Goal: Information Seeking & Learning: Learn about a topic

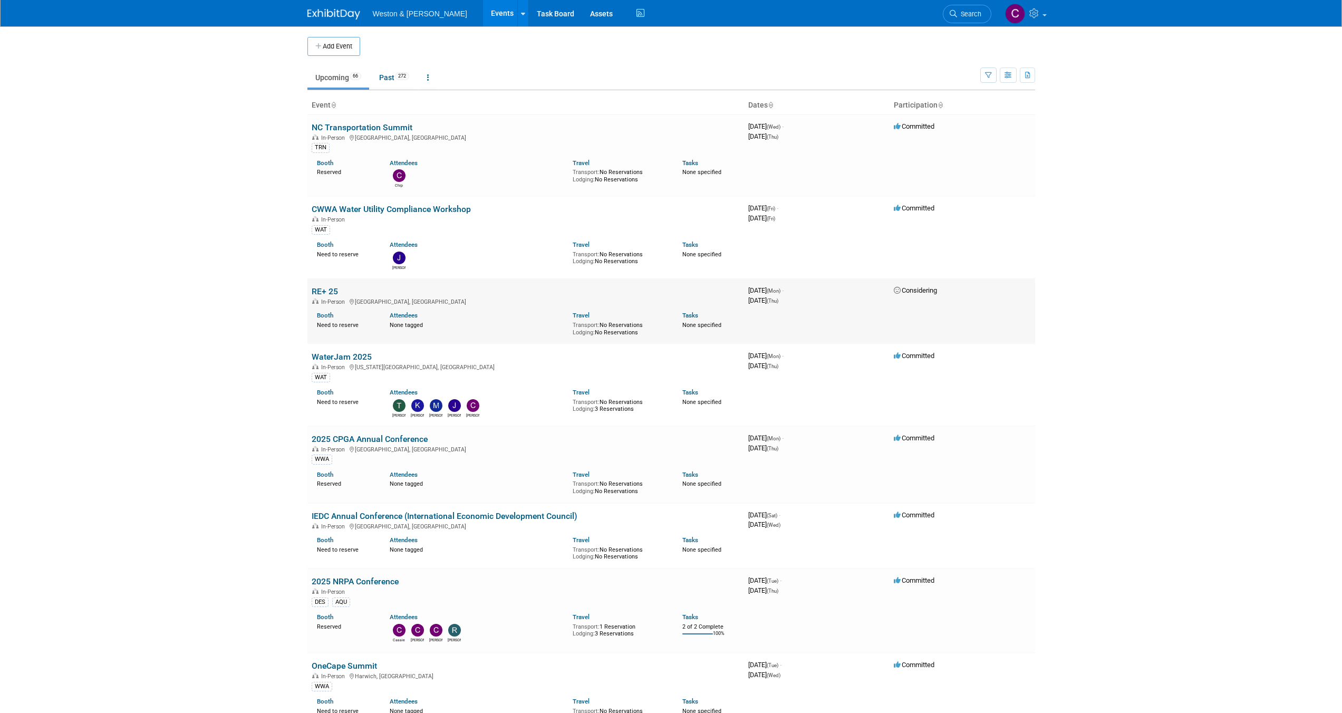
click at [322, 289] on link "RE+ 25" at bounding box center [325, 291] width 26 height 10
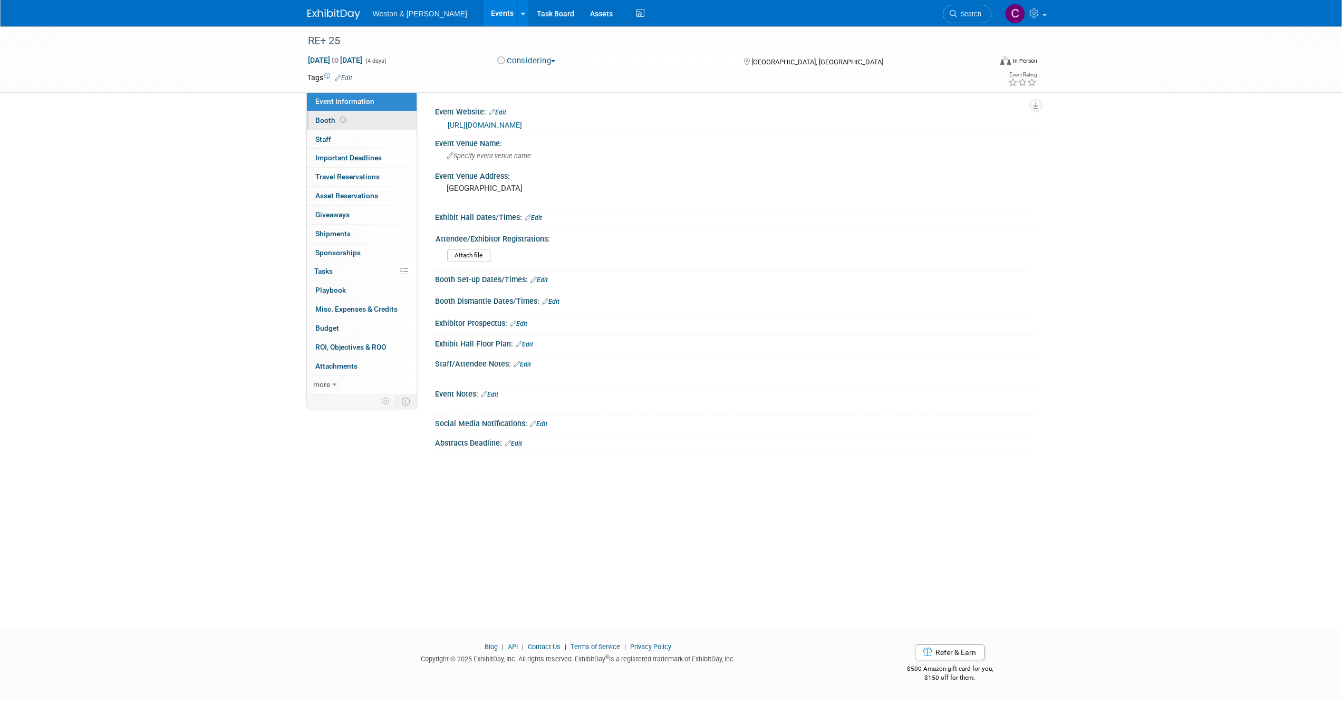
click at [323, 119] on span "Booth" at bounding box center [331, 120] width 33 height 8
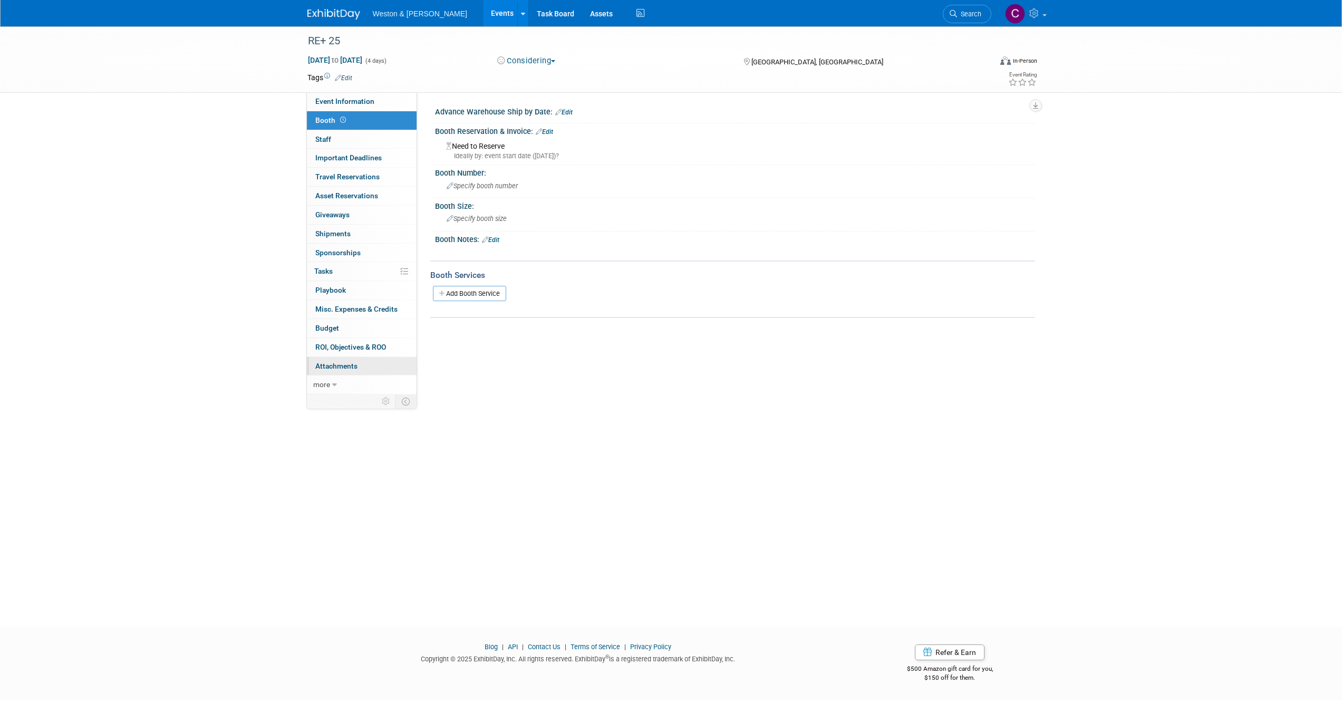
click at [345, 363] on span "Attachments 0" at bounding box center [336, 366] width 42 height 8
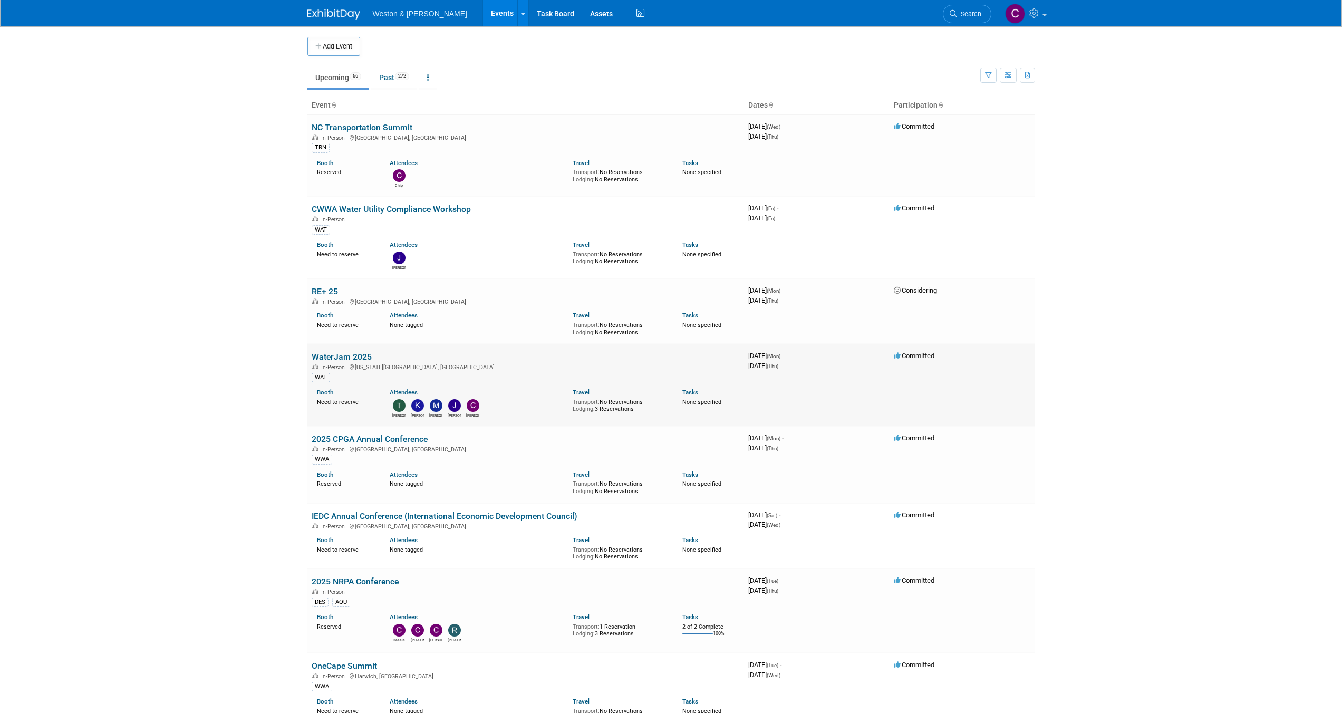
click at [338, 356] on link "WaterJam 2025" at bounding box center [342, 357] width 60 height 10
click at [335, 439] on link "2025 CPGA Annual Conference" at bounding box center [370, 439] width 116 height 10
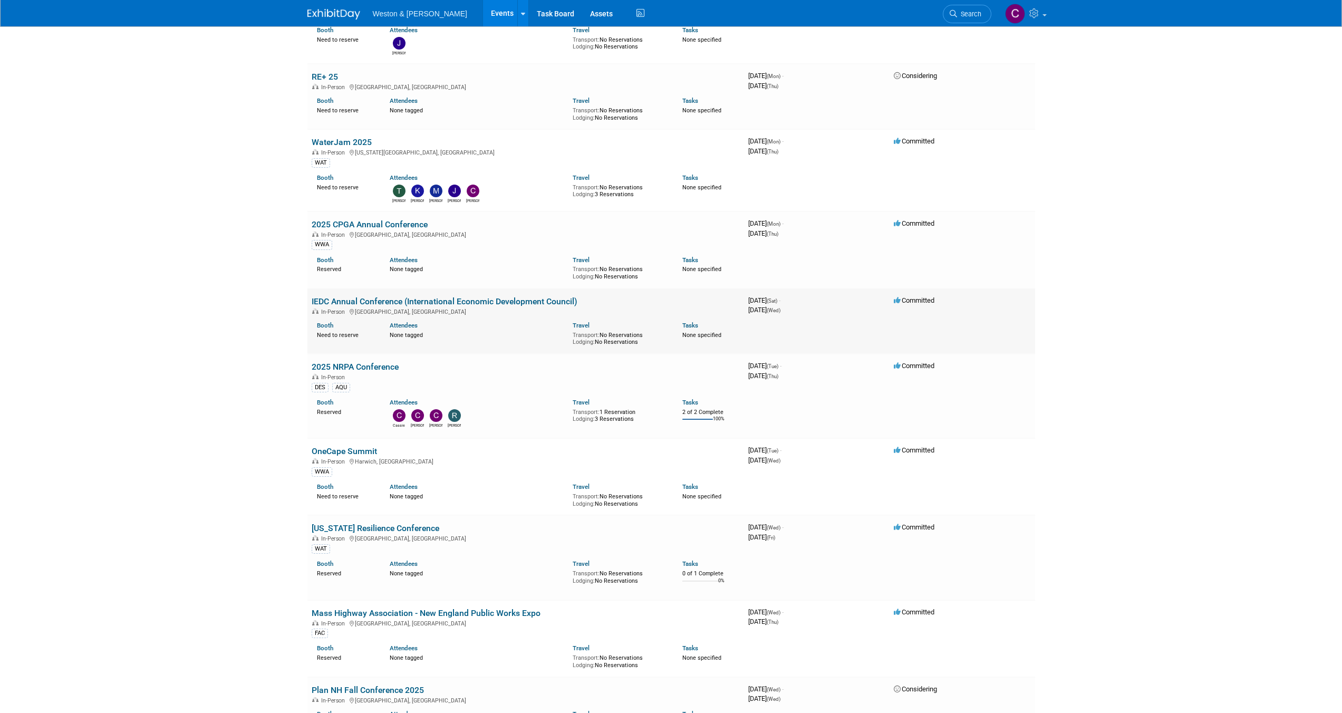
scroll to position [235, 0]
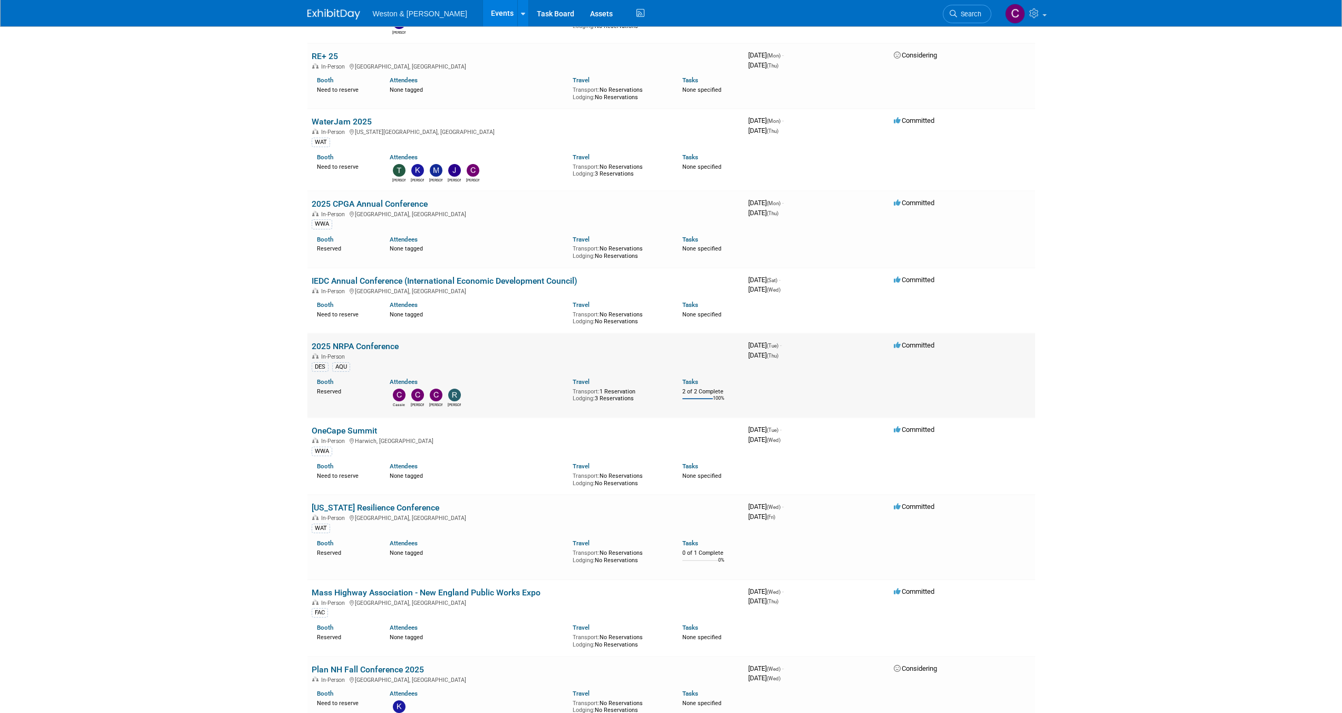
click at [351, 343] on link "2025 NRPA Conference" at bounding box center [355, 346] width 87 height 10
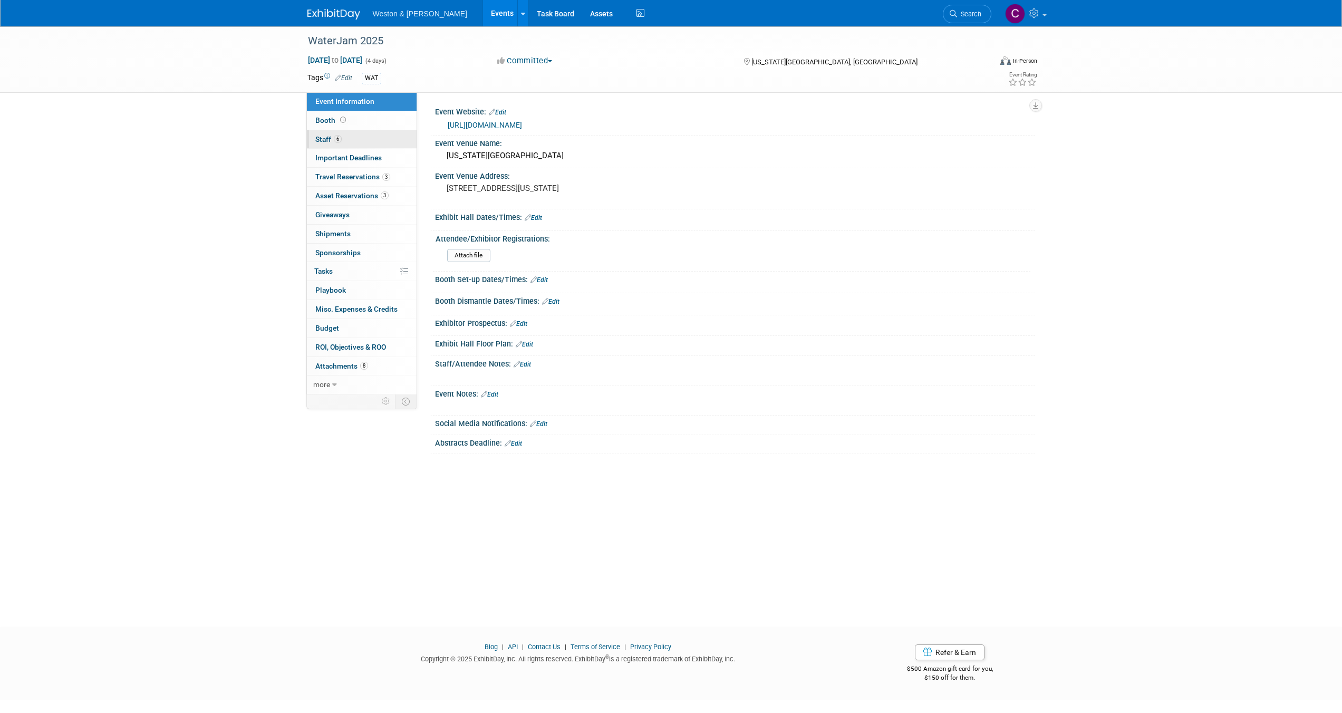
click at [321, 138] on span "Staff 6" at bounding box center [328, 139] width 26 height 8
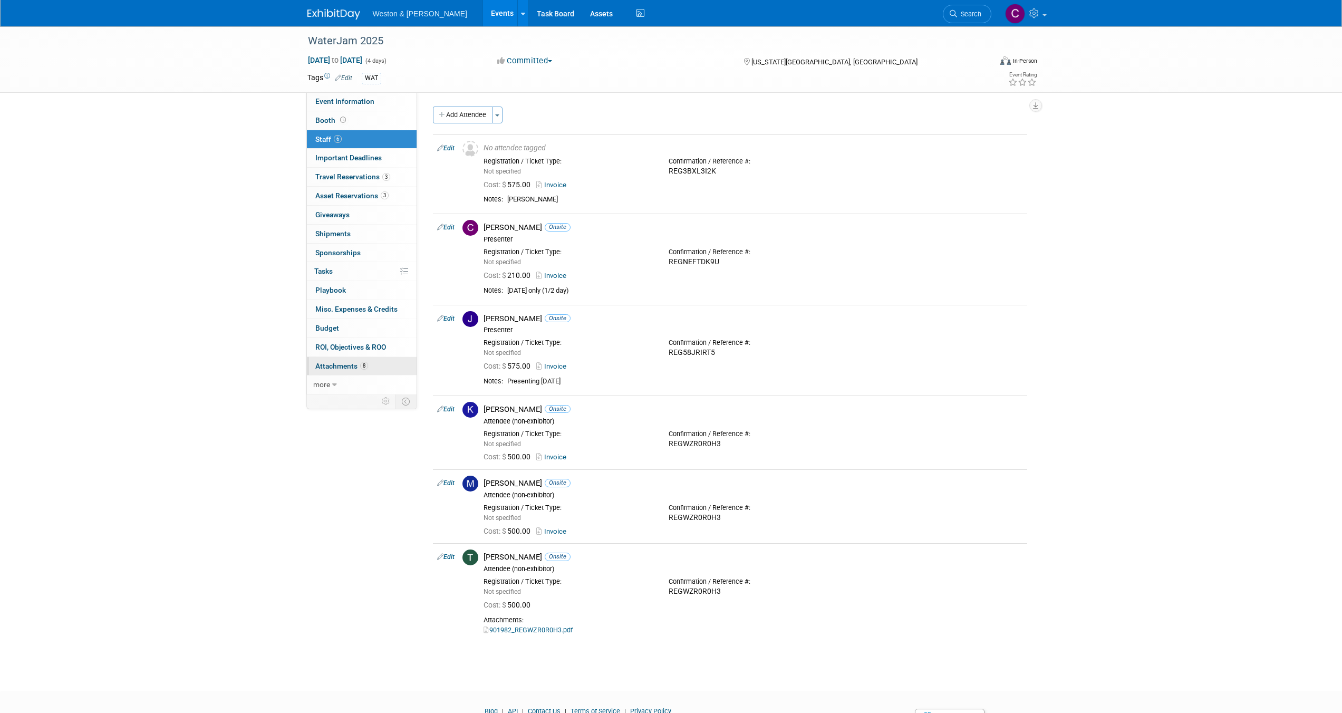
click at [338, 366] on span "Attachments 8" at bounding box center [341, 366] width 53 height 8
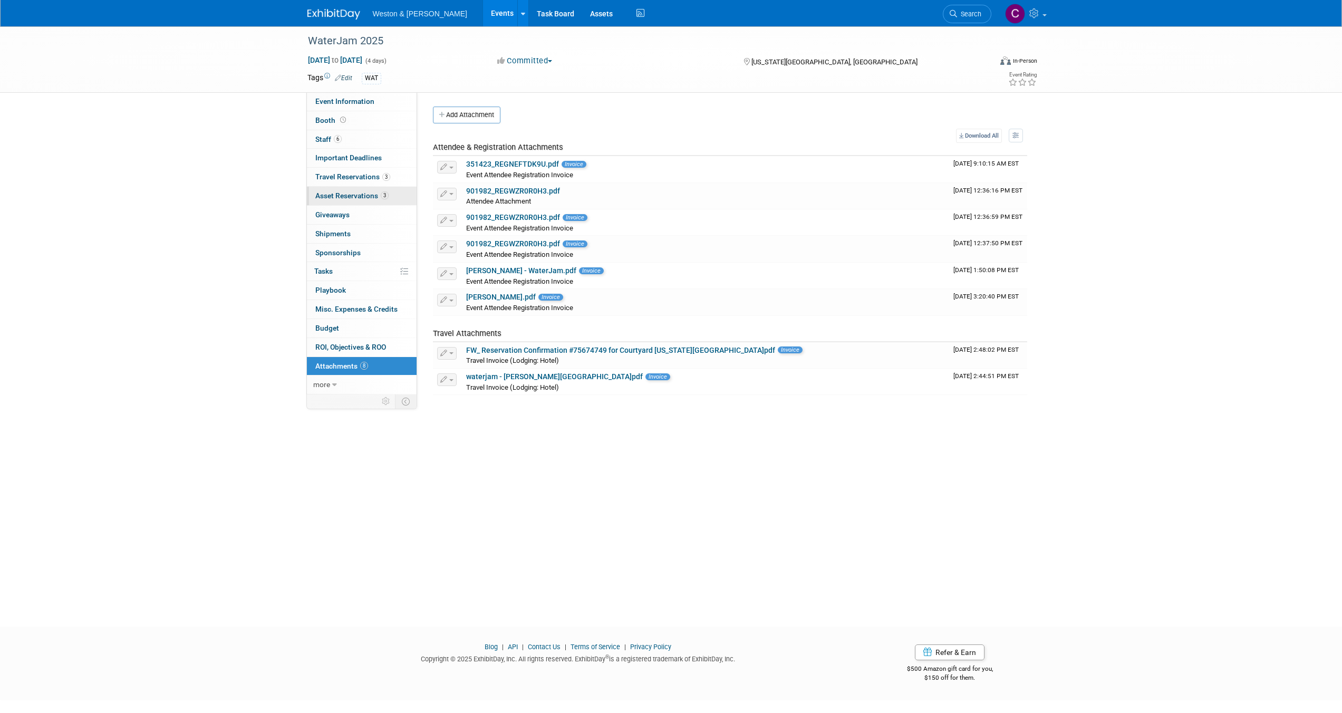
click at [346, 196] on span "Asset Reservations 3" at bounding box center [351, 195] width 73 height 8
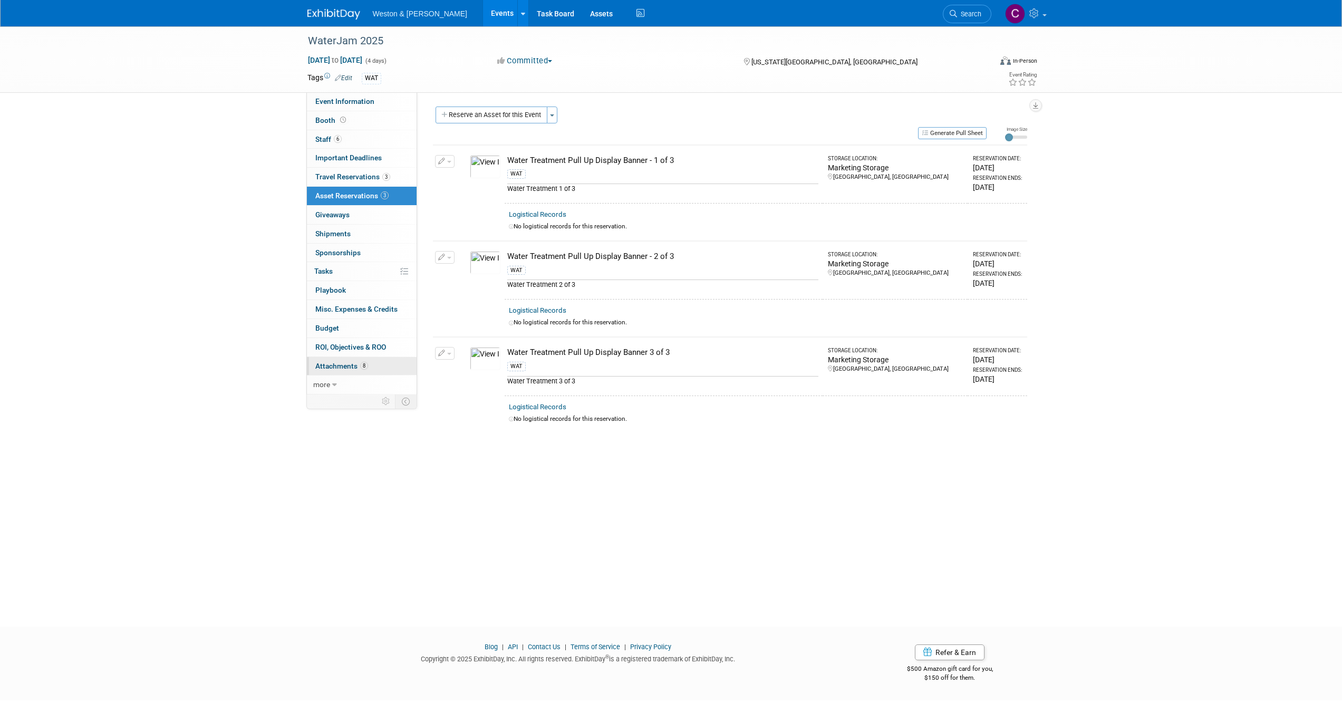
click at [336, 362] on span "Attachments 8" at bounding box center [341, 366] width 53 height 8
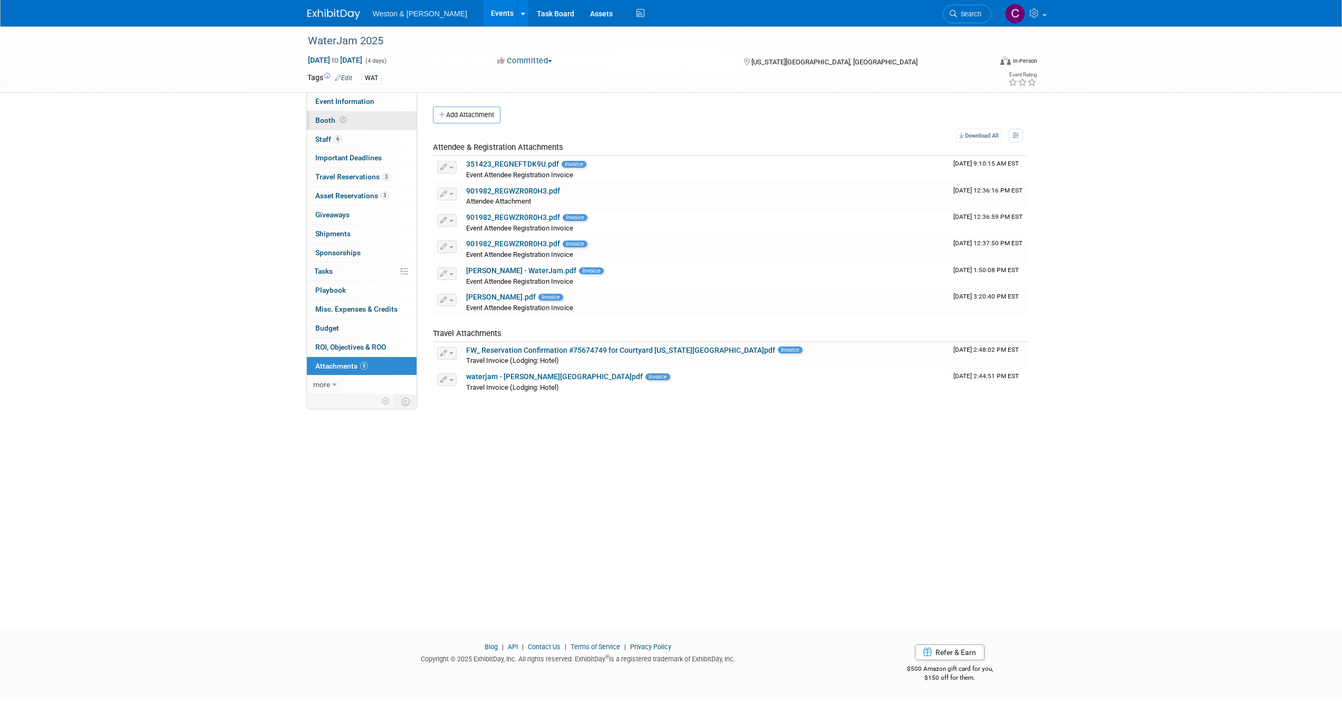
click at [324, 119] on span "Booth" at bounding box center [331, 120] width 33 height 8
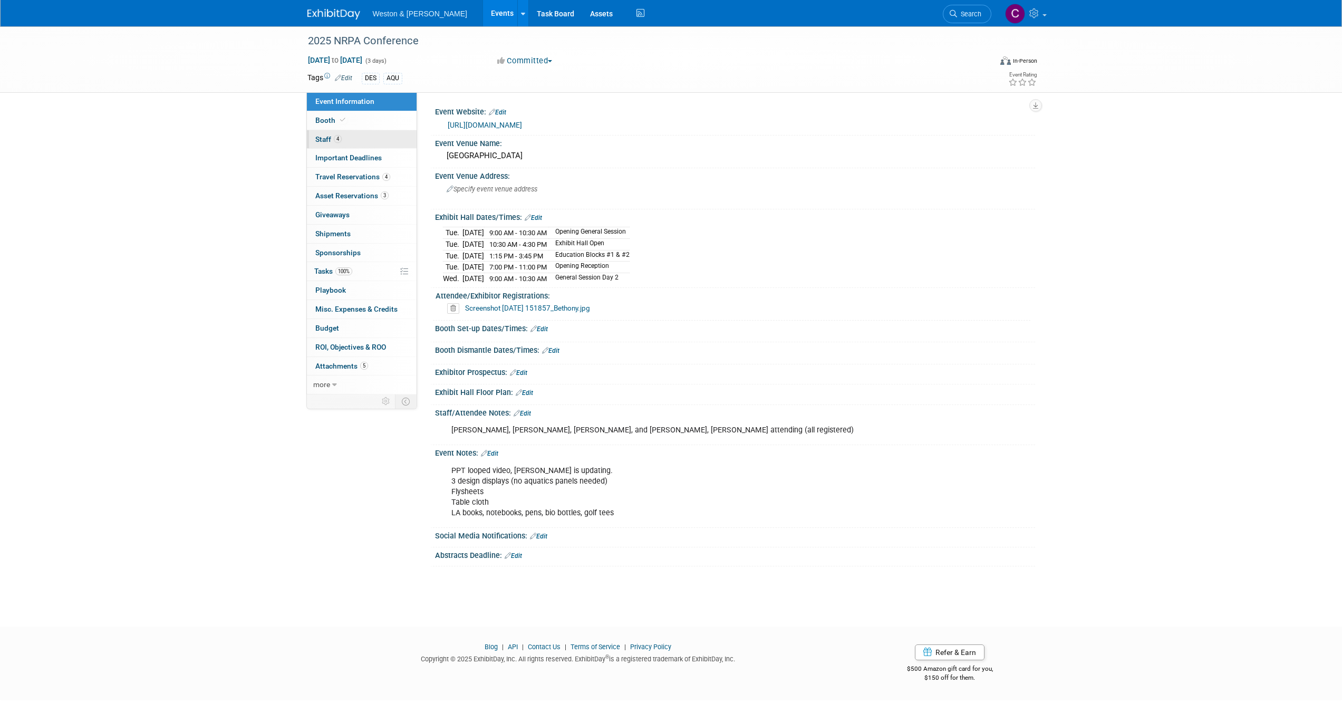
click at [360, 138] on link "4 Staff 4" at bounding box center [362, 139] width 110 height 18
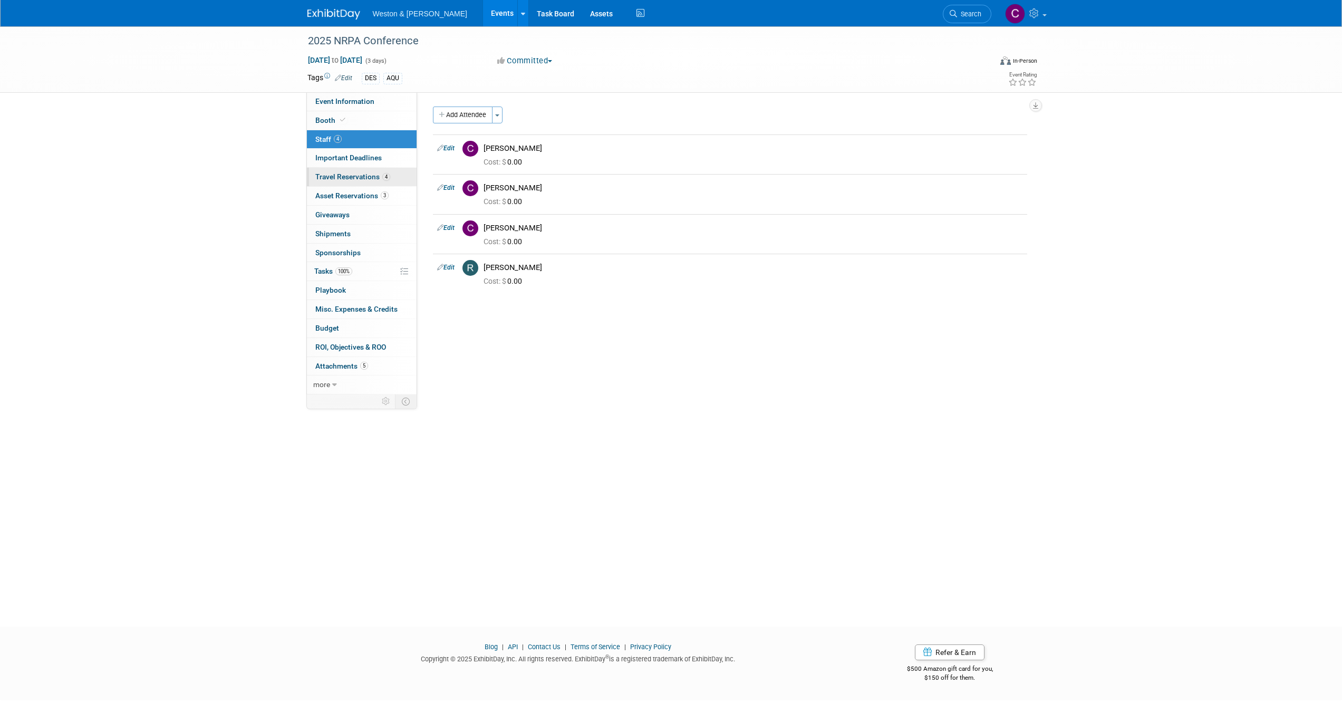
click at [346, 176] on span "Travel Reservations 4" at bounding box center [352, 176] width 75 height 8
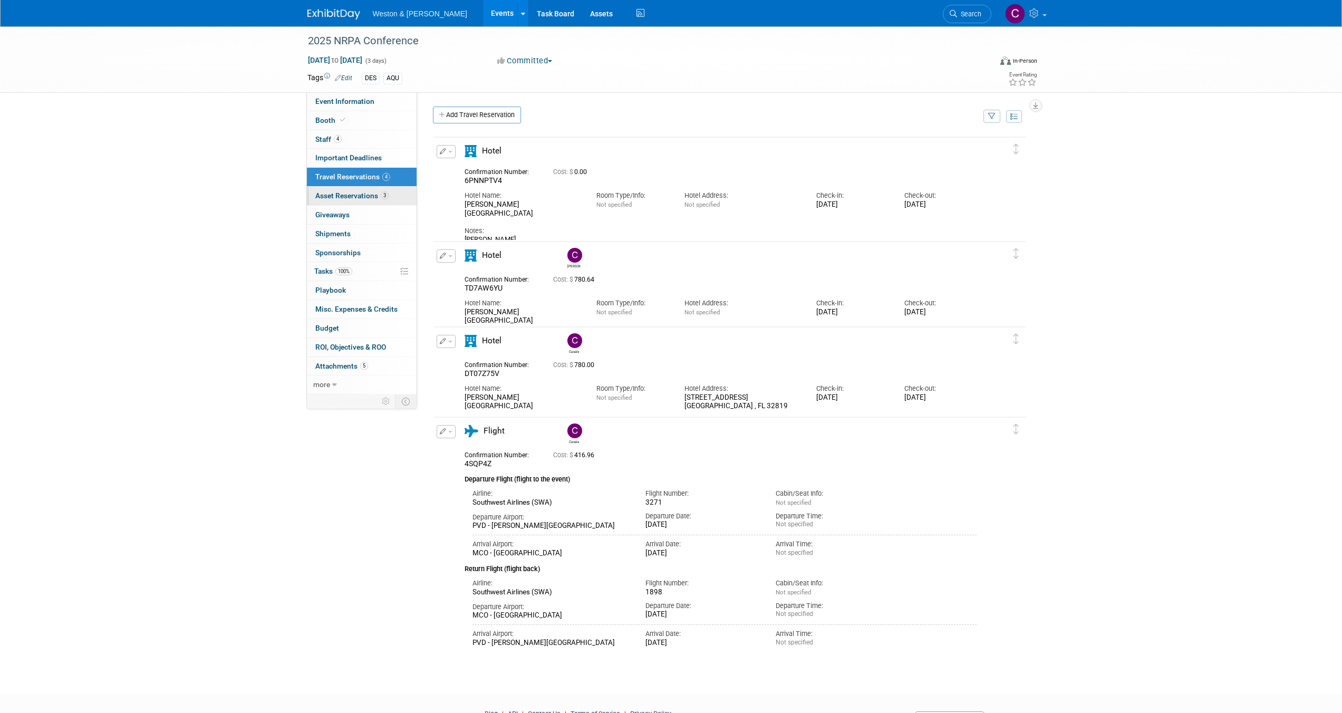
click at [352, 199] on span "Asset Reservations 3" at bounding box center [351, 195] width 73 height 8
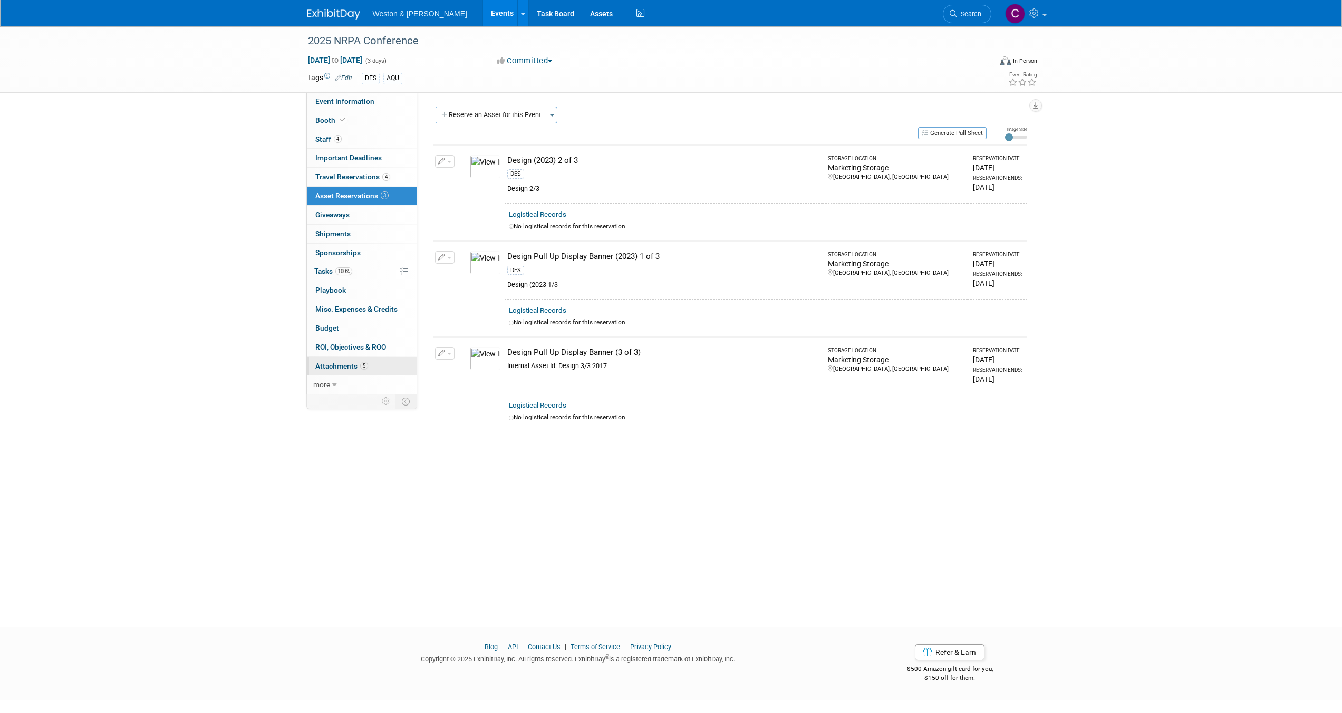
click at [333, 362] on span "Attachments 5" at bounding box center [341, 366] width 53 height 8
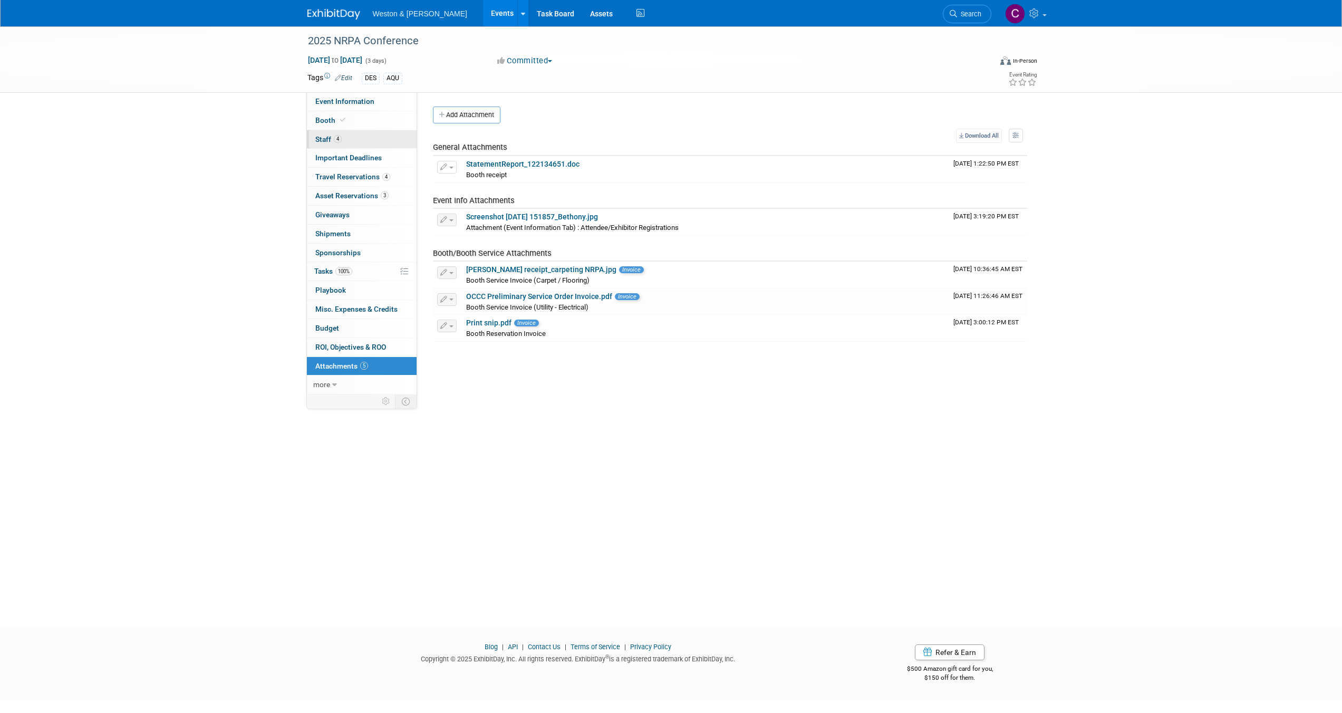
click at [323, 137] on span "Staff 4" at bounding box center [328, 139] width 26 height 8
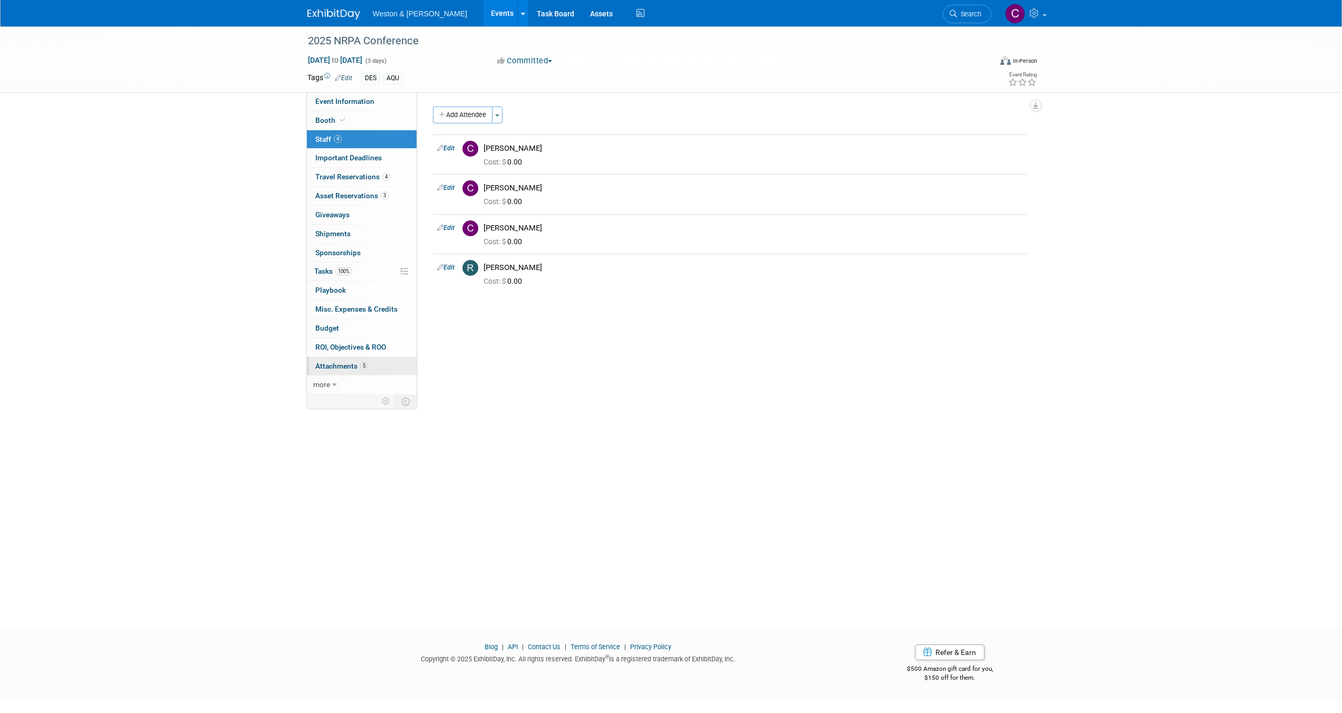
click at [334, 365] on span "Attachments 5" at bounding box center [341, 366] width 53 height 8
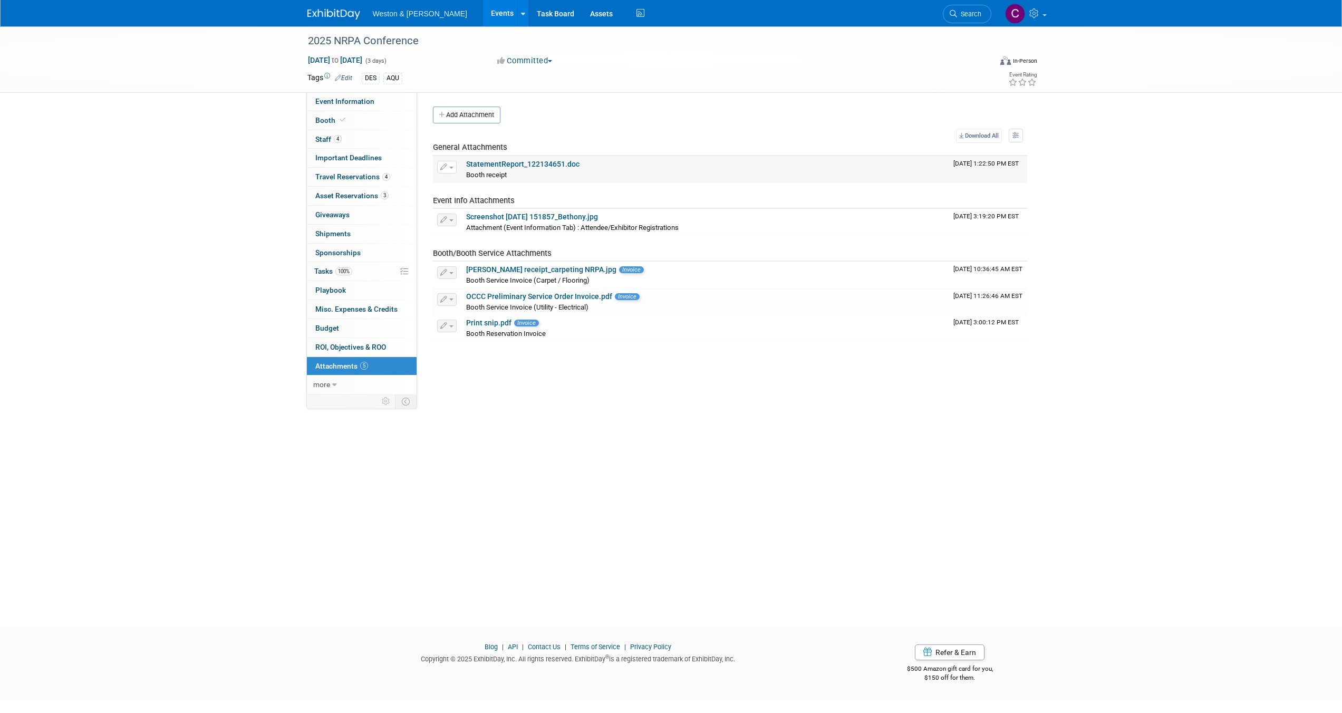
click at [498, 164] on link "StatementReport_122134651.doc" at bounding box center [522, 164] width 113 height 8
click at [480, 162] on link "StatementReport_122134651.doc" at bounding box center [522, 164] width 113 height 8
click at [358, 179] on span "Travel Reservations 4" at bounding box center [352, 176] width 75 height 8
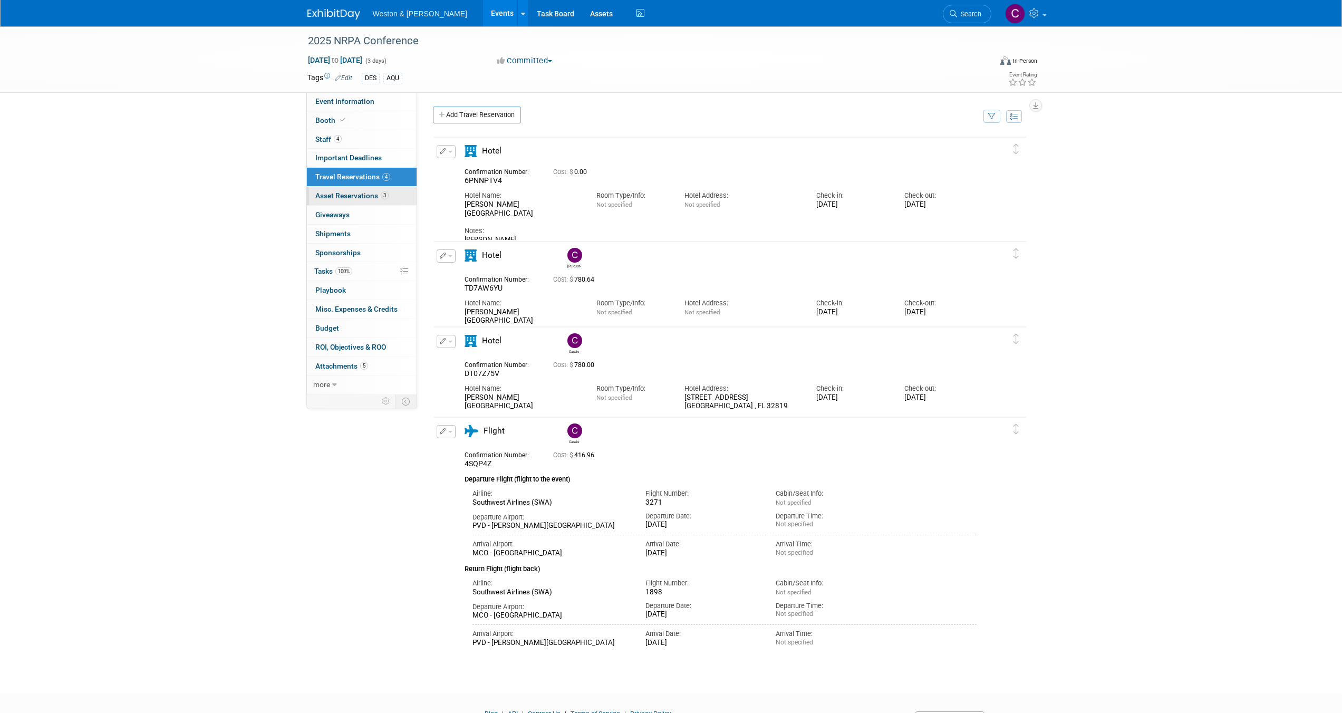
click at [360, 195] on span "Asset Reservations 3" at bounding box center [351, 195] width 73 height 8
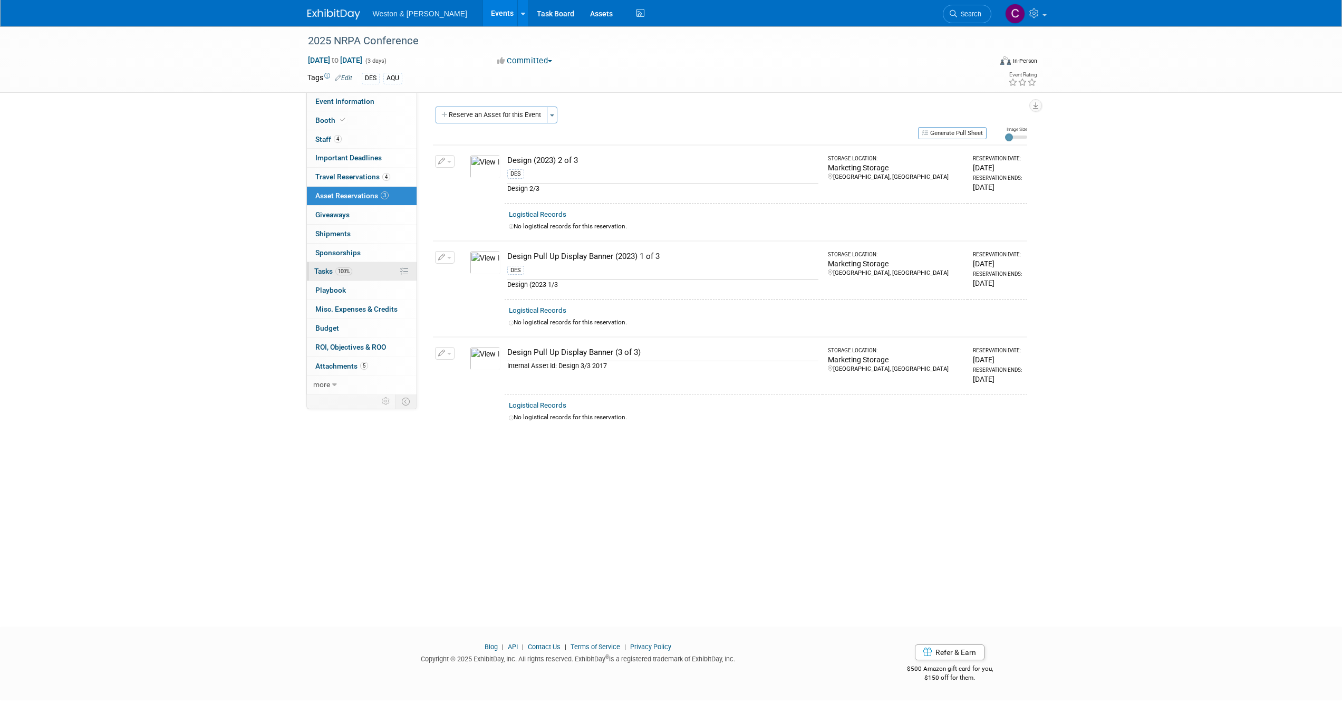
click at [317, 273] on span "Tasks 100%" at bounding box center [333, 271] width 38 height 8
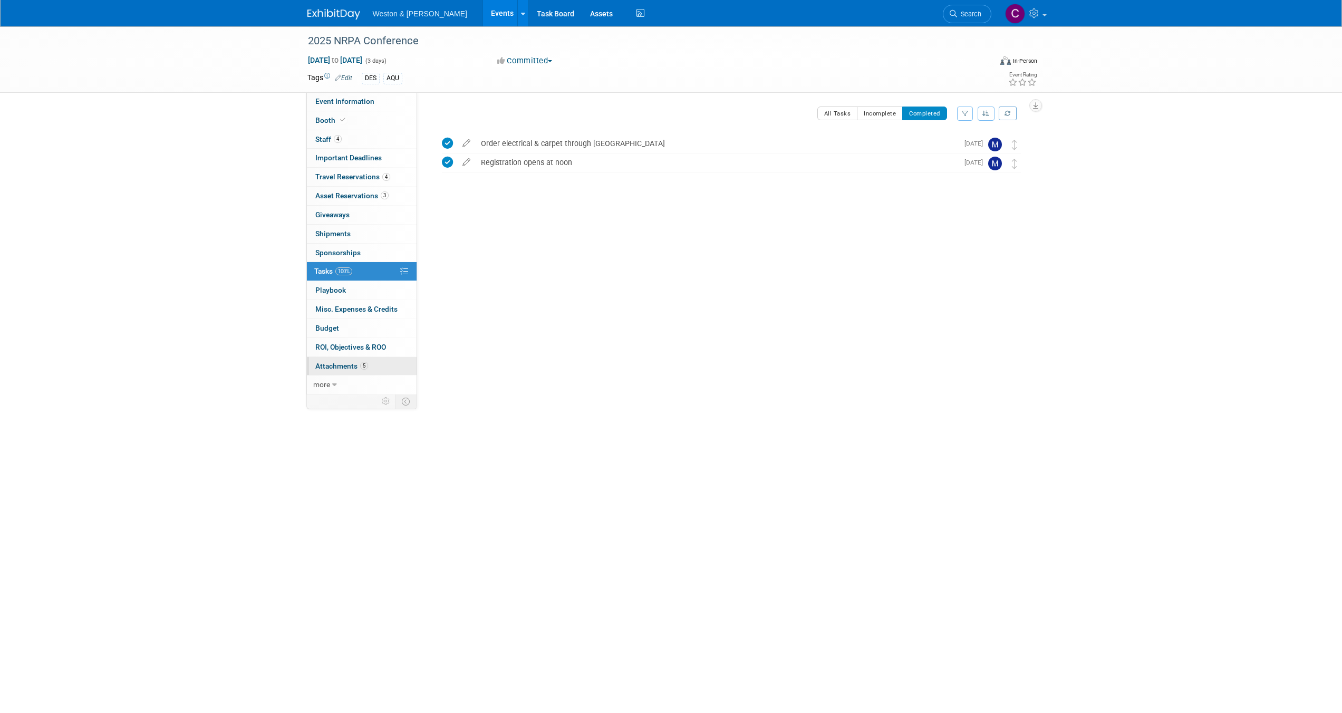
click at [340, 366] on span "Attachments 5" at bounding box center [341, 366] width 53 height 8
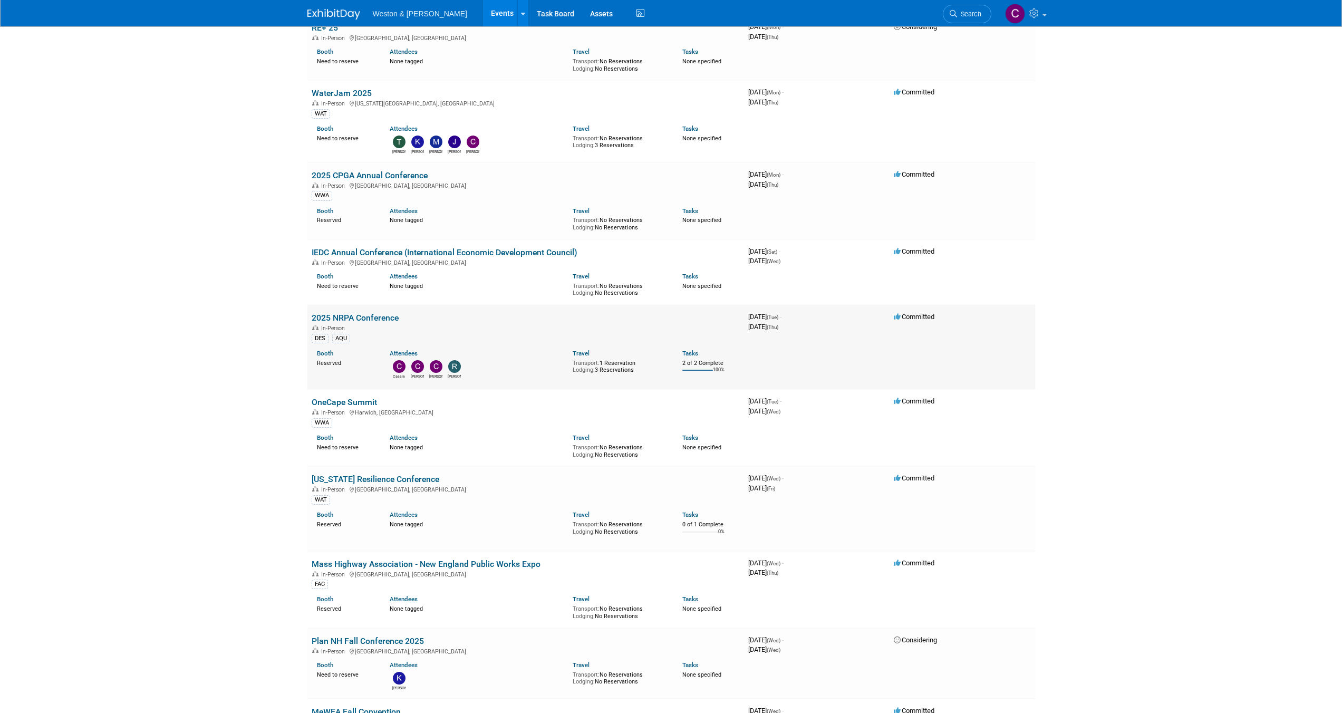
scroll to position [327, 0]
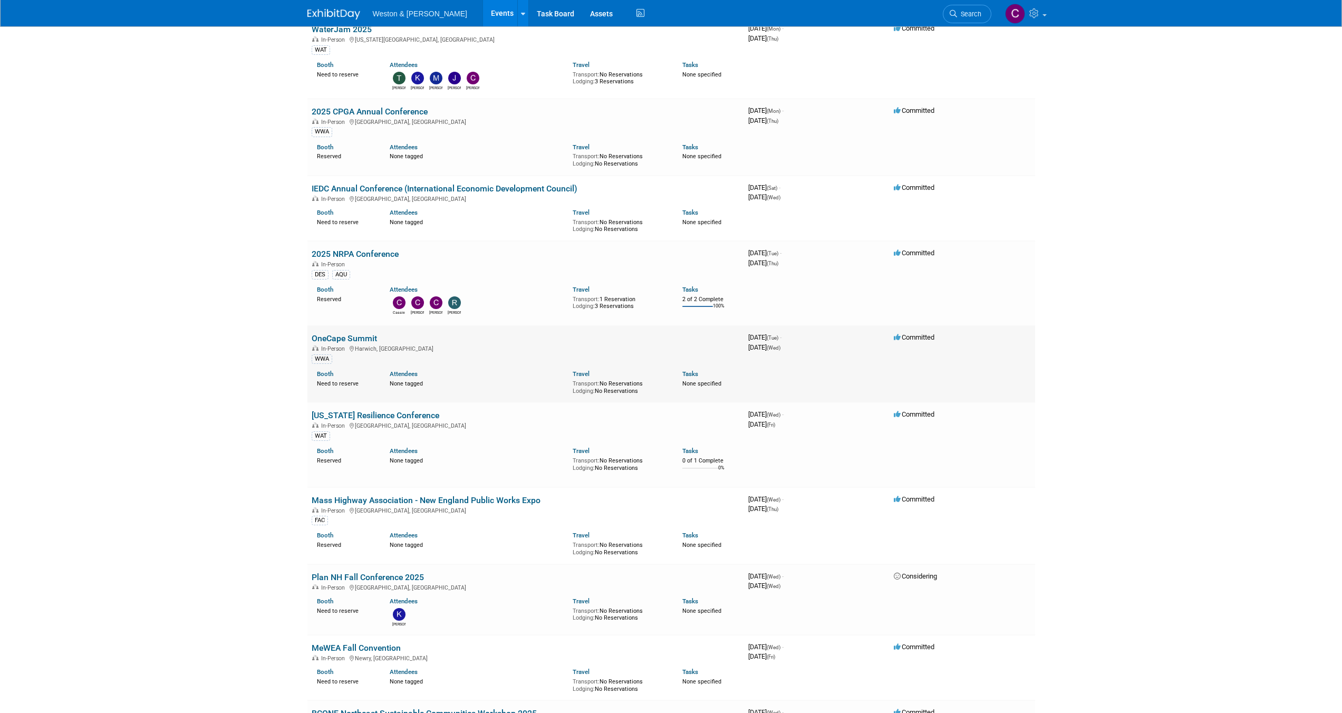
click at [355, 337] on link "OneCape Summit" at bounding box center [344, 338] width 65 height 10
click at [344, 414] on link "[US_STATE] Resilience Conference" at bounding box center [376, 415] width 128 height 10
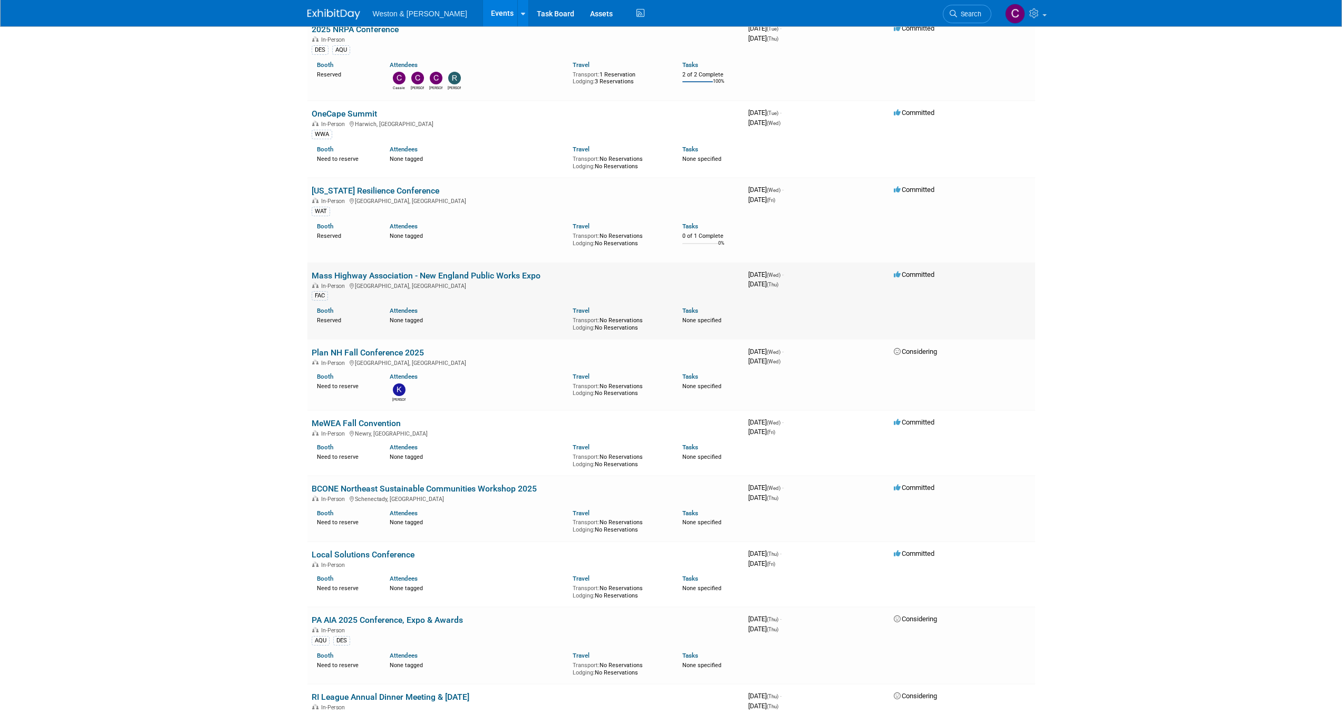
scroll to position [573, 0]
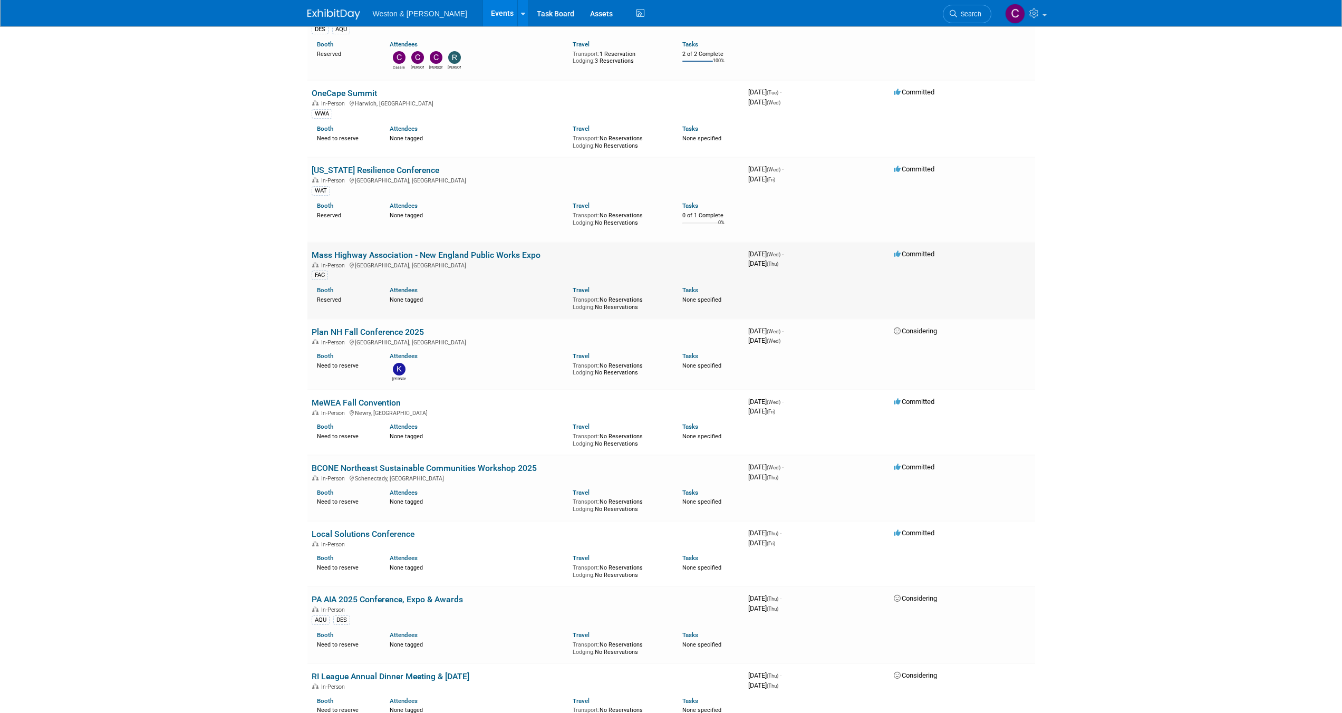
click at [369, 254] on link "Mass Highway Association - New England Public Works Expo" at bounding box center [426, 255] width 229 height 10
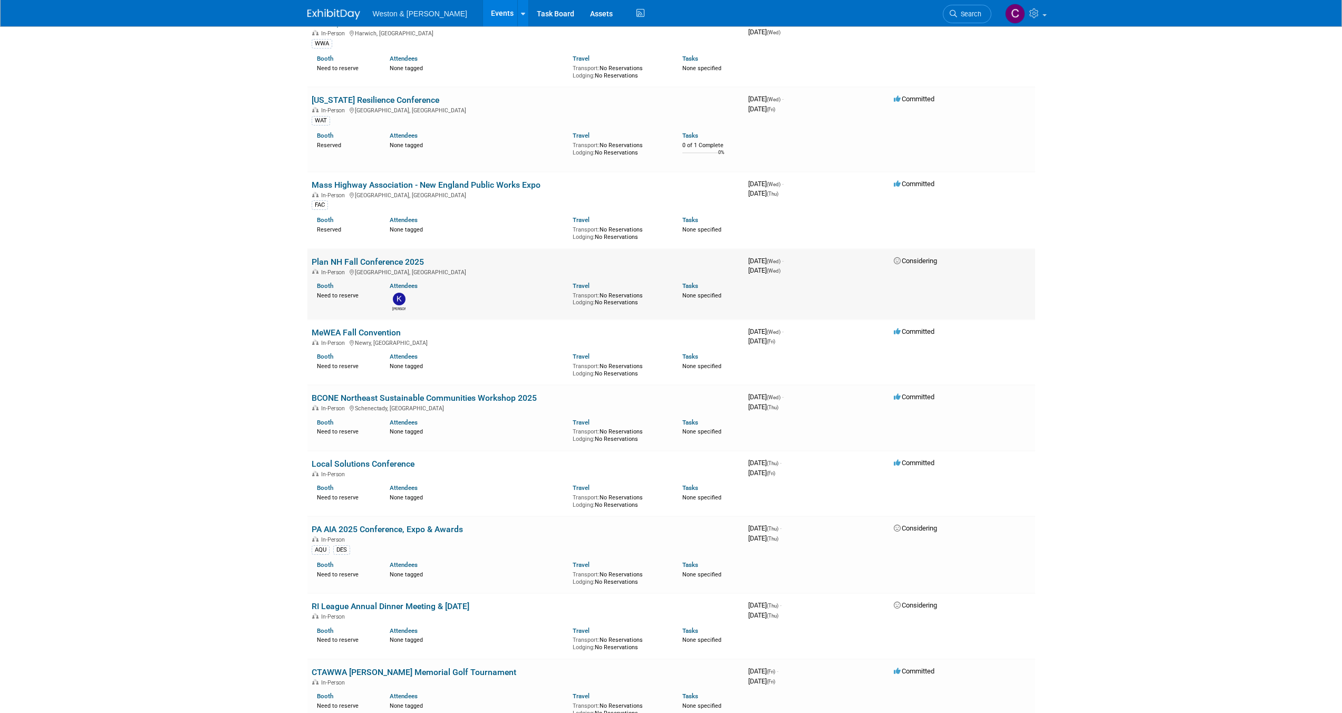
scroll to position [651, 0]
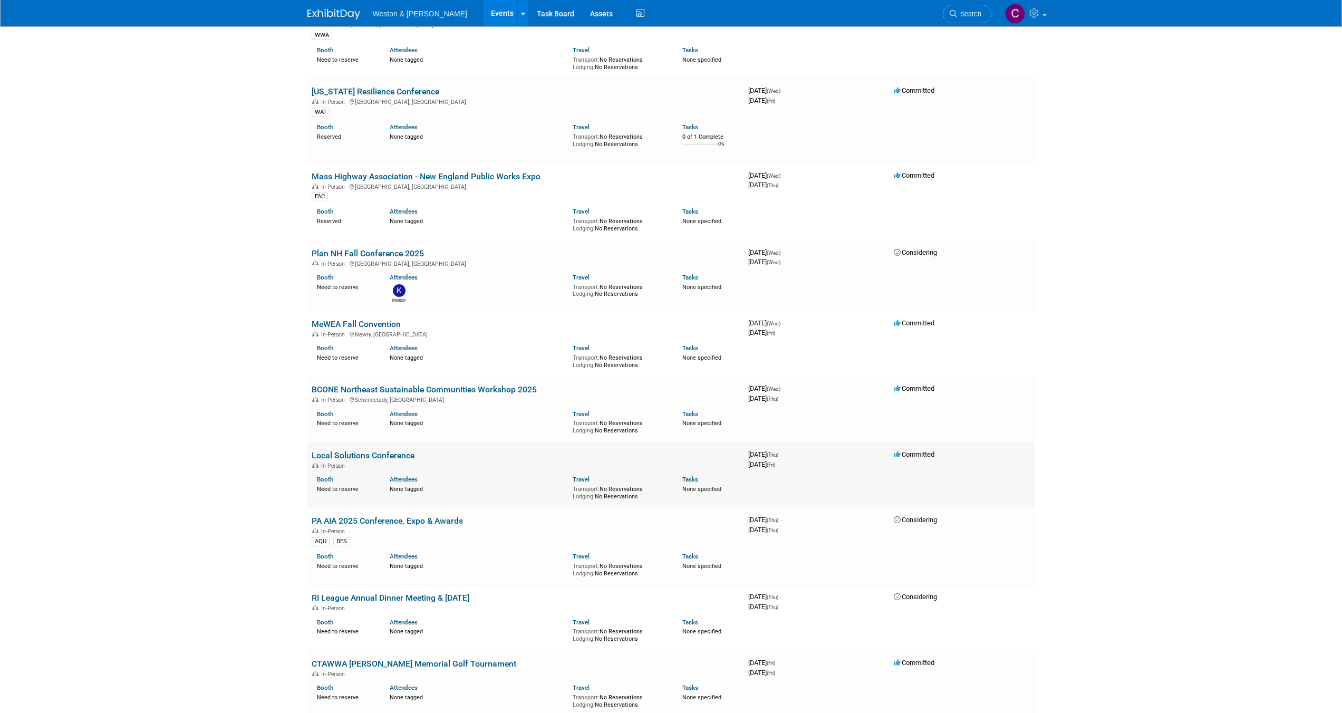
click at [368, 454] on link "Local Solutions Conference" at bounding box center [363, 455] width 103 height 10
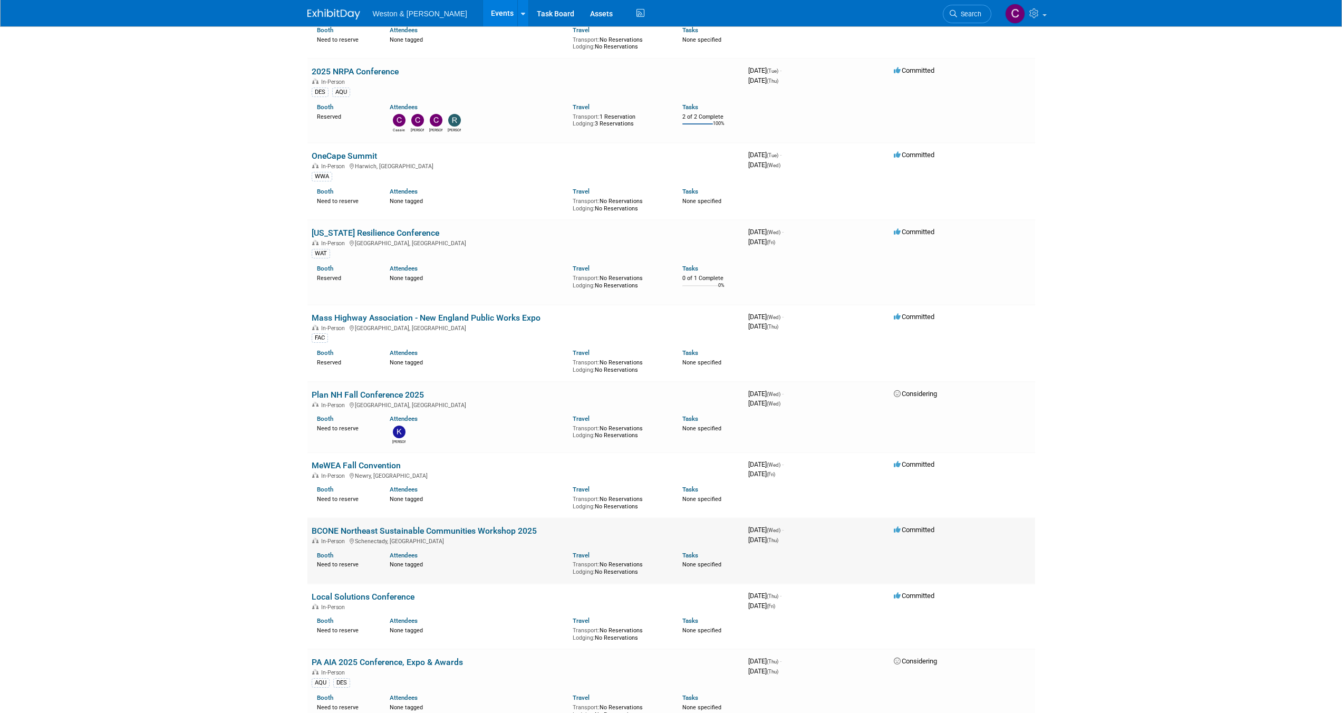
scroll to position [461, 0]
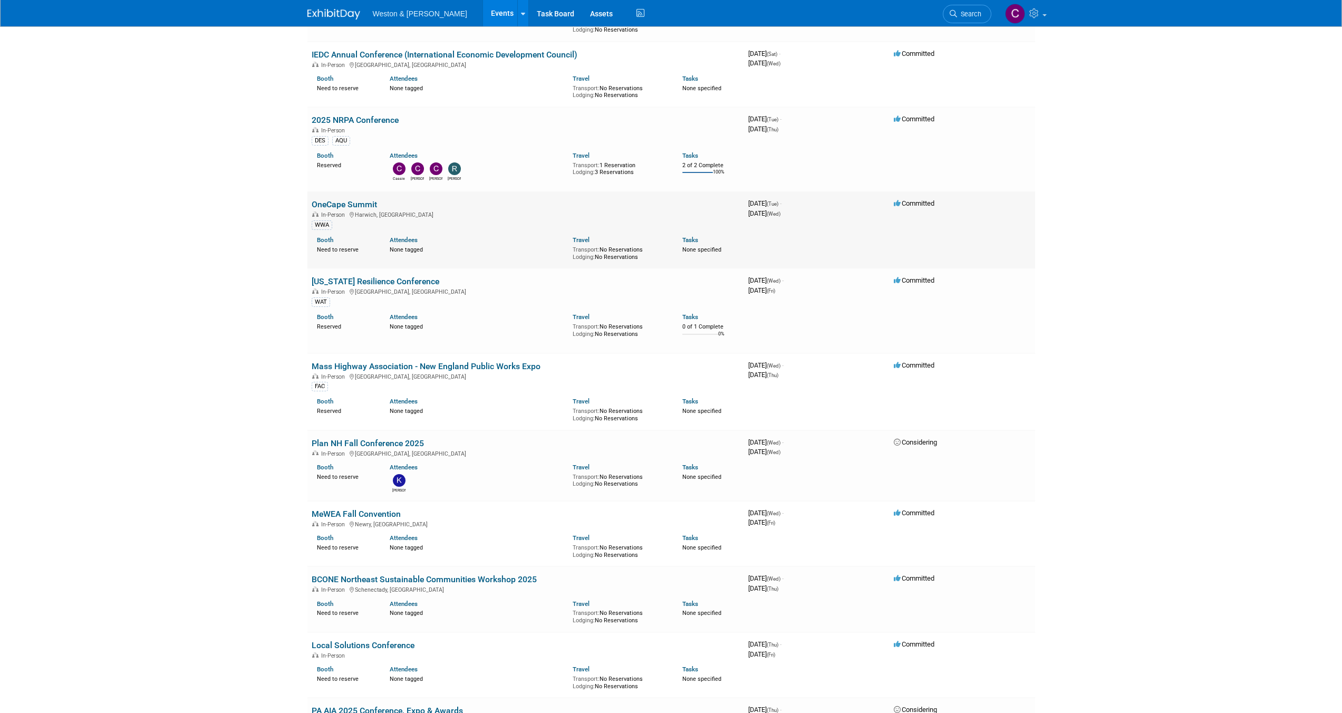
click at [344, 202] on link "OneCape Summit" at bounding box center [344, 204] width 65 height 10
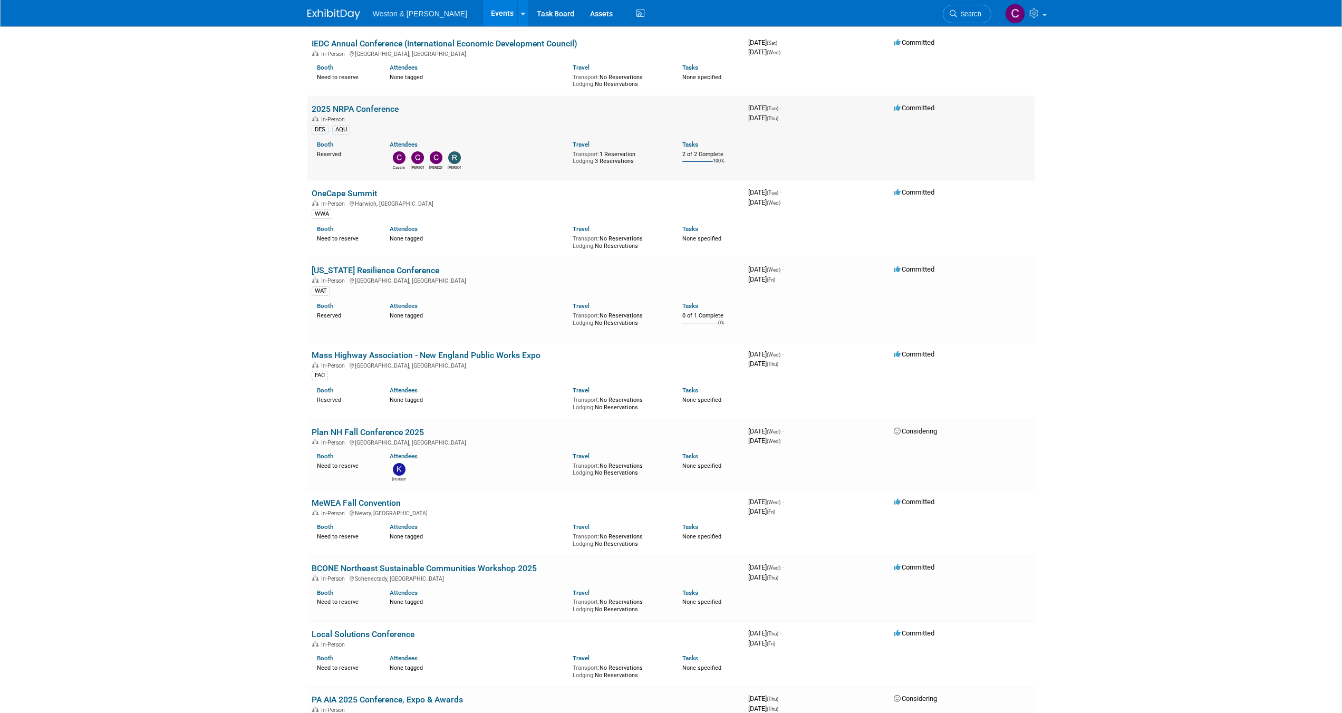
scroll to position [542, 0]
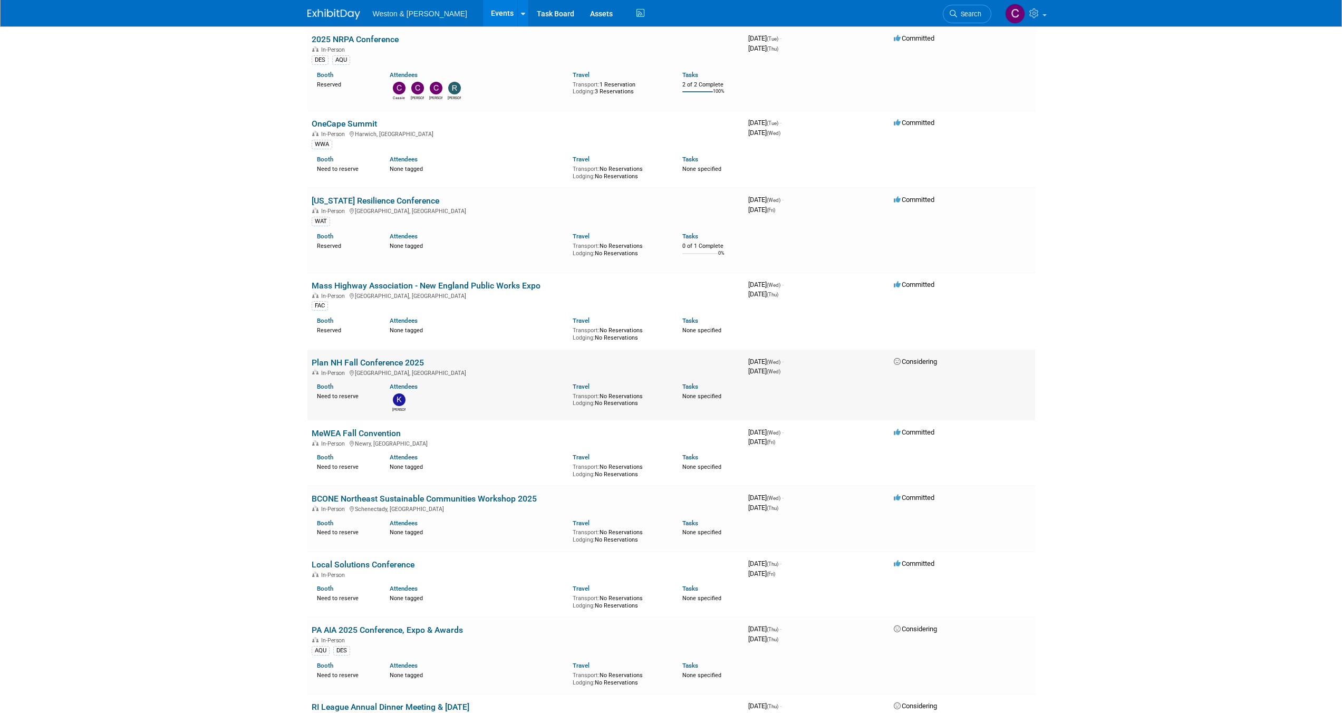
click at [380, 360] on link "Plan NH Fall Conference 2025" at bounding box center [368, 362] width 112 height 10
click at [361, 432] on link "MeWEA Fall Convention" at bounding box center [356, 433] width 89 height 10
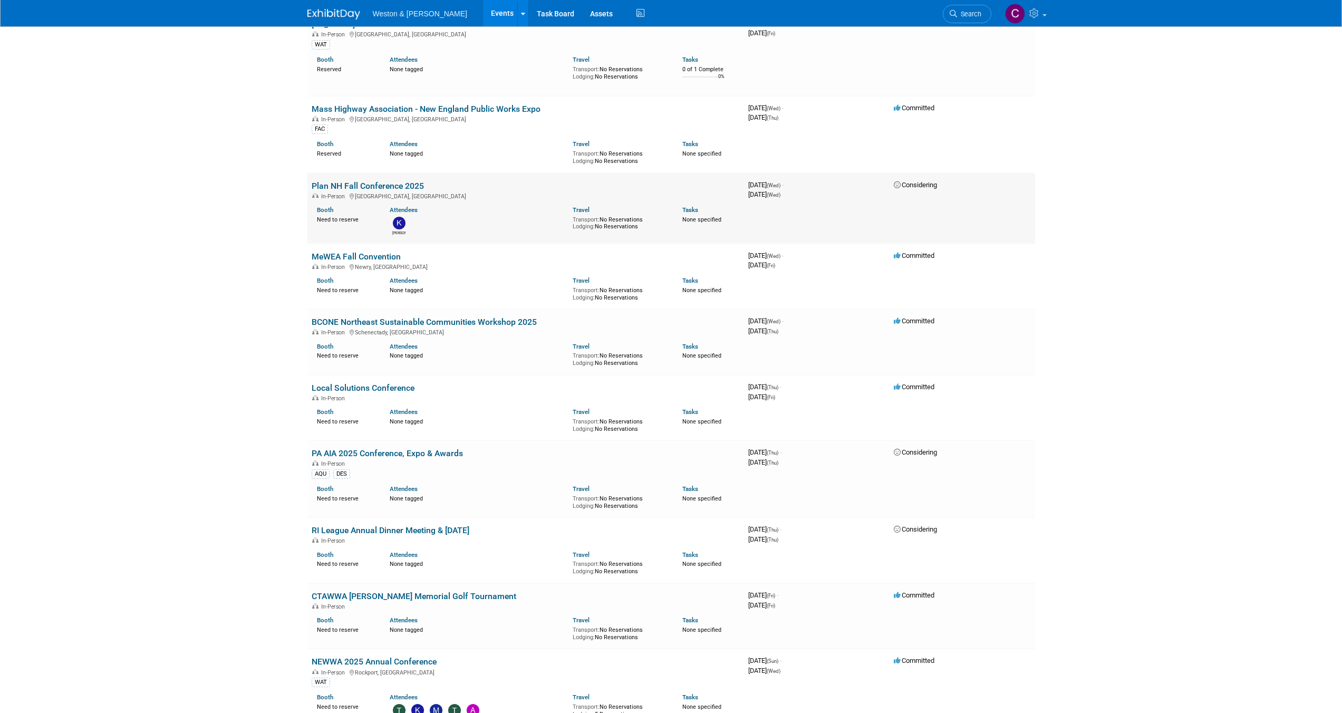
scroll to position [725, 0]
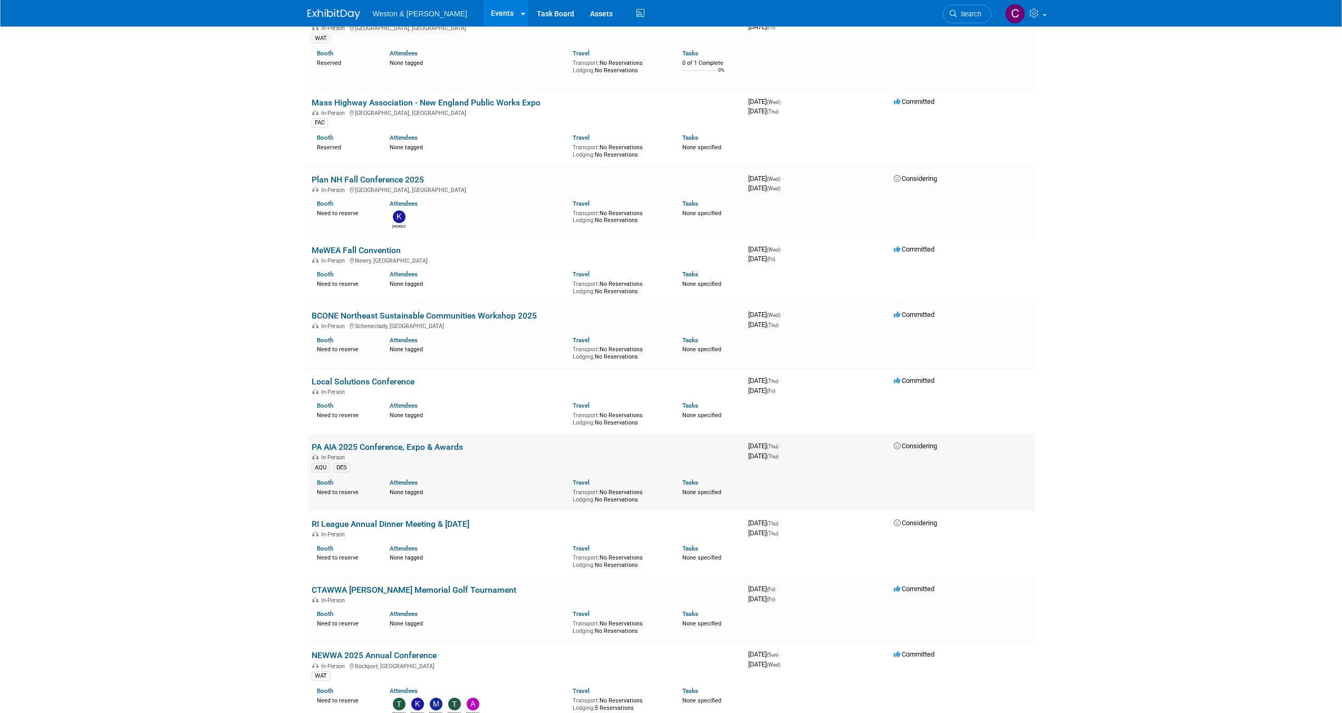
click at [421, 446] on link "PA AIA 2025 Conference, Expo & Awards" at bounding box center [387, 447] width 151 height 10
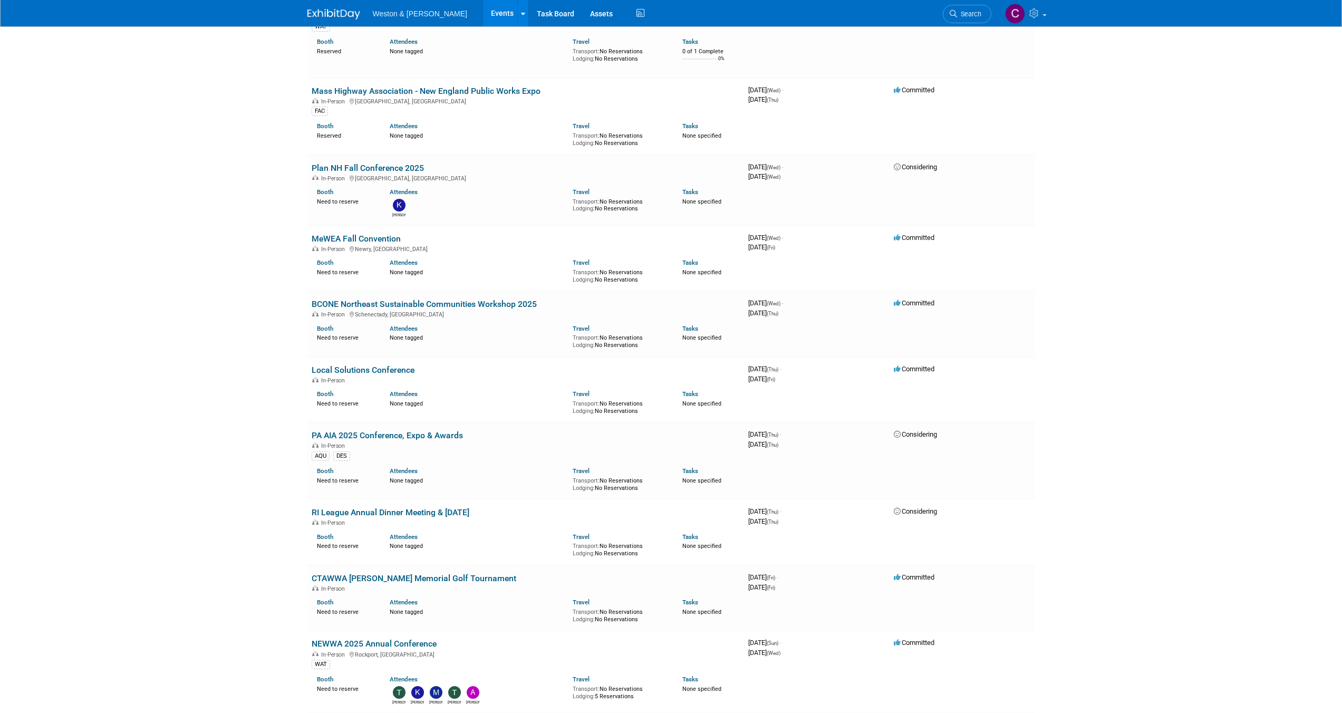
scroll to position [831, 0]
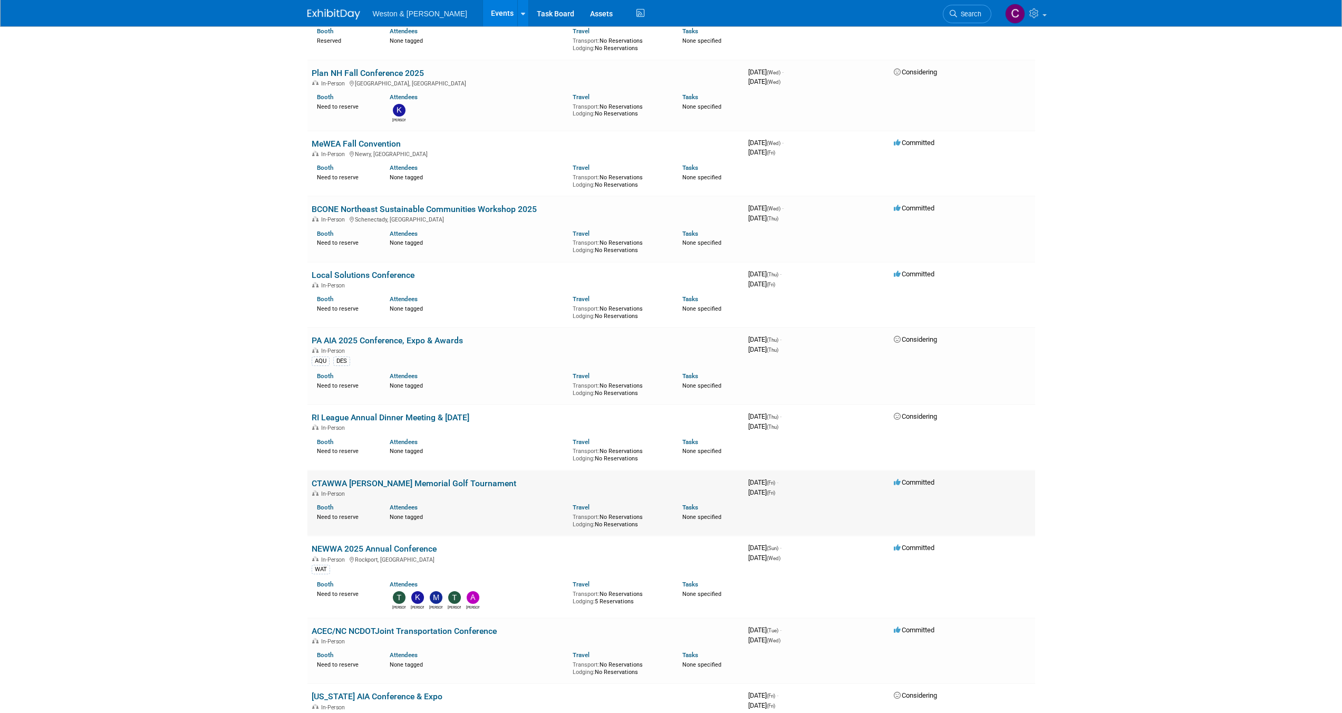
click at [433, 481] on link "CTAWWA [PERSON_NAME] Memorial Golf Tournament" at bounding box center [414, 483] width 205 height 10
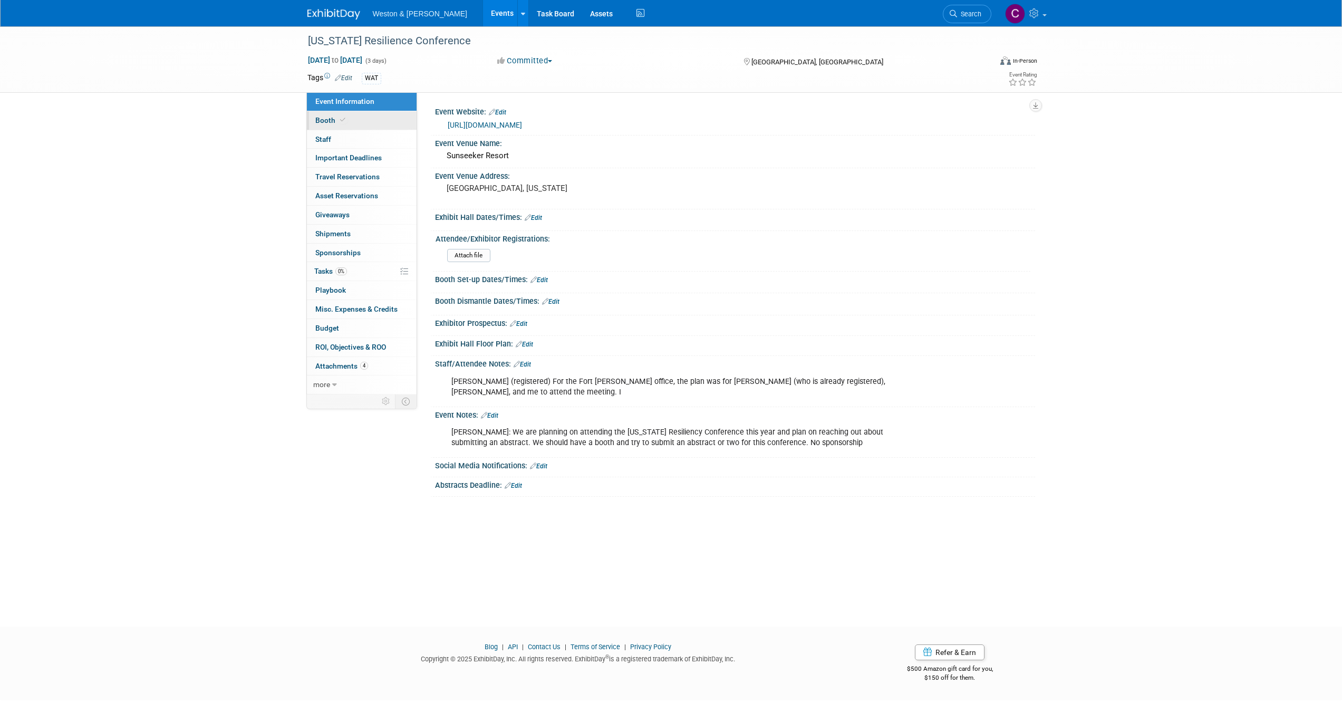
click at [325, 120] on span "Booth" at bounding box center [331, 120] width 32 height 8
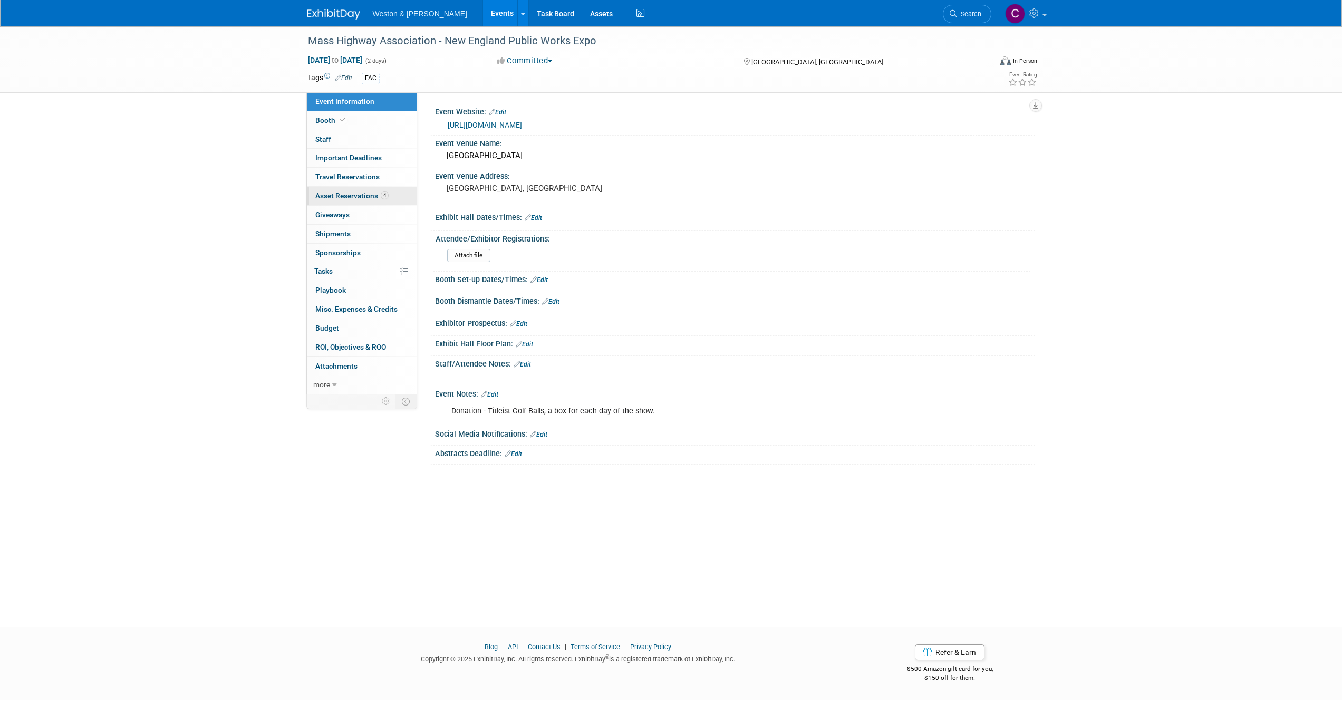
click at [361, 193] on span "Asset Reservations 4" at bounding box center [351, 195] width 73 height 8
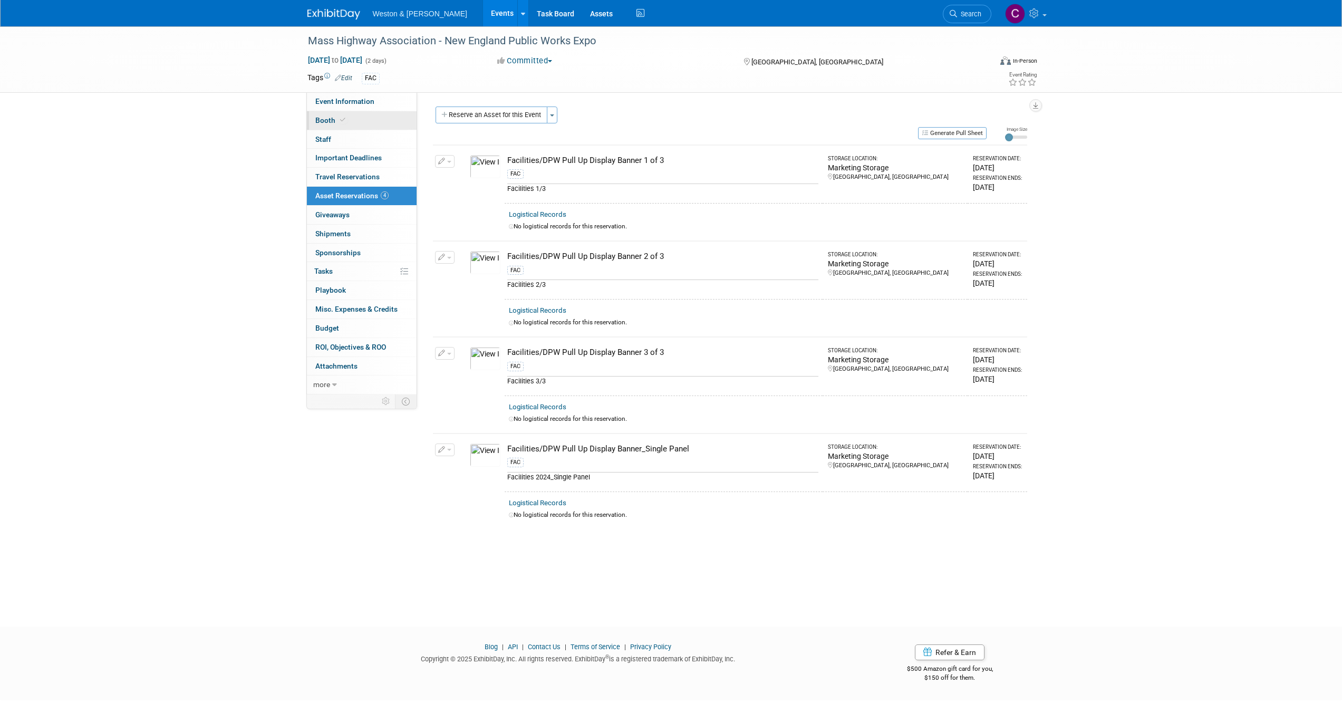
click at [329, 119] on span "Booth" at bounding box center [331, 120] width 32 height 8
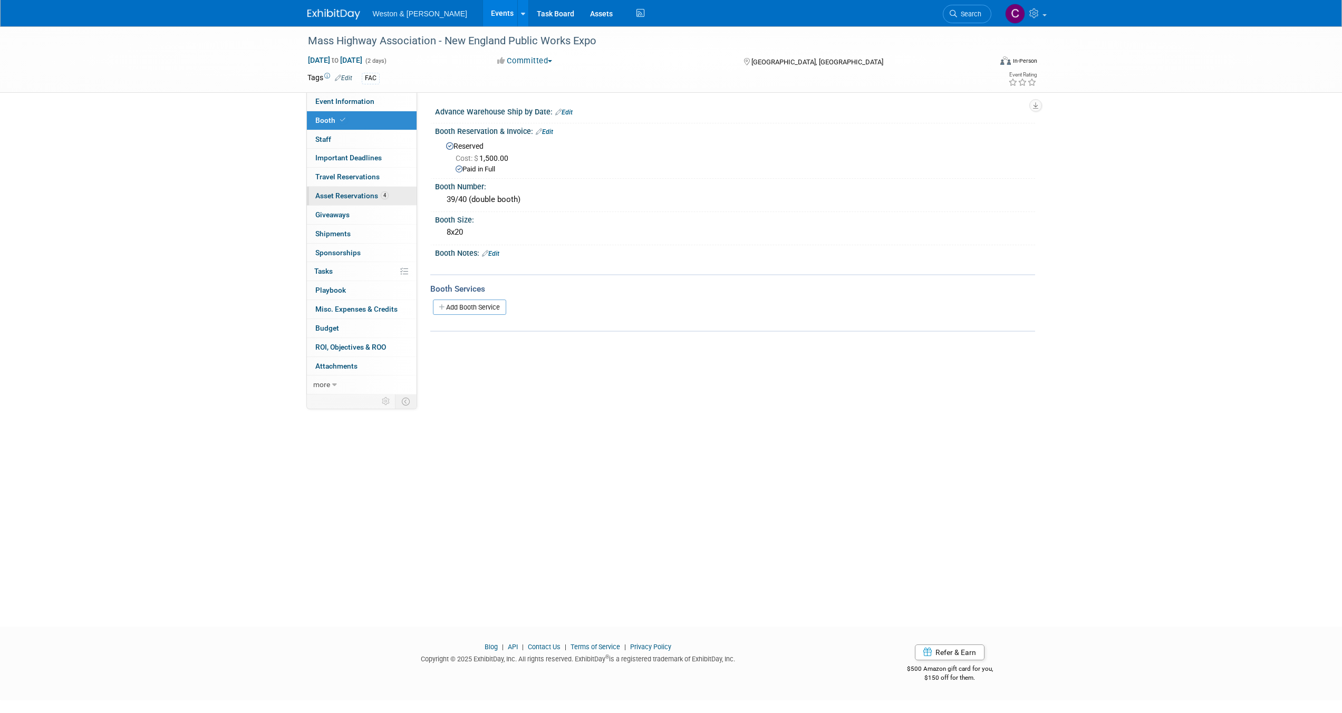
click at [330, 196] on span "Asset Reservations 4" at bounding box center [351, 195] width 73 height 8
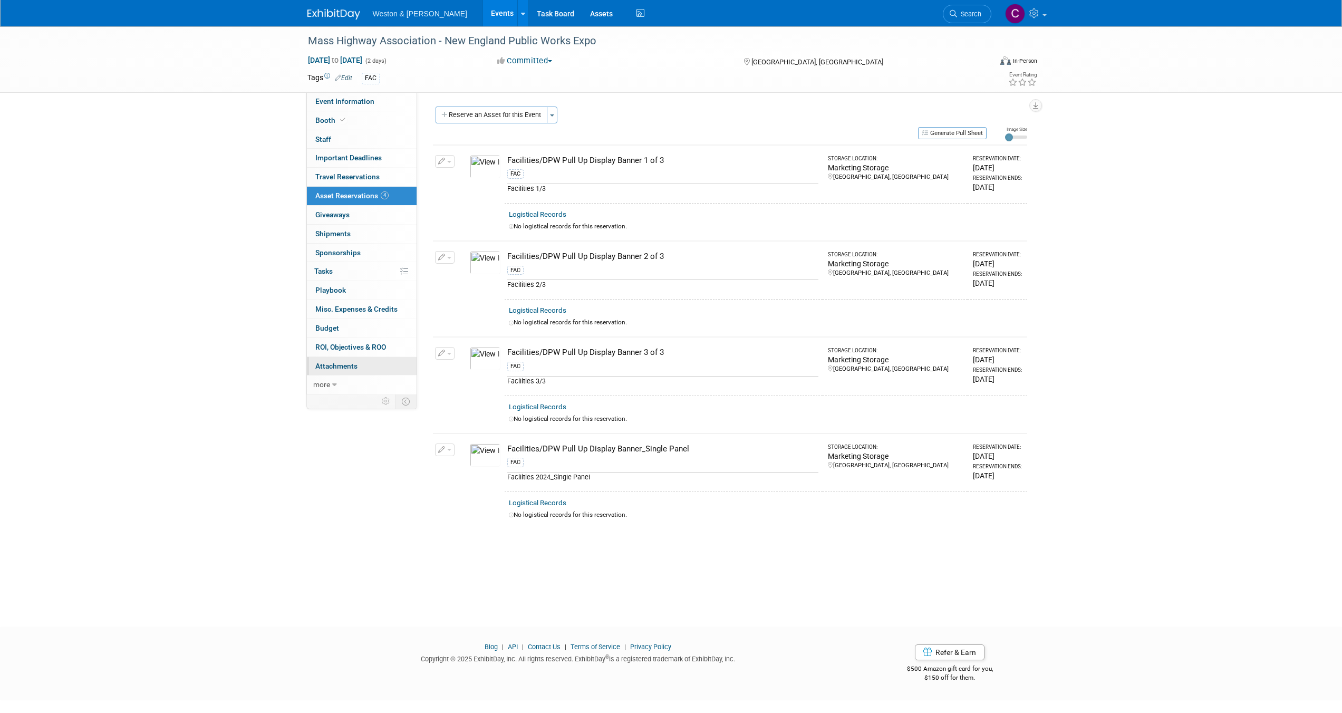
click at [344, 366] on span "Attachments 0" at bounding box center [336, 366] width 42 height 8
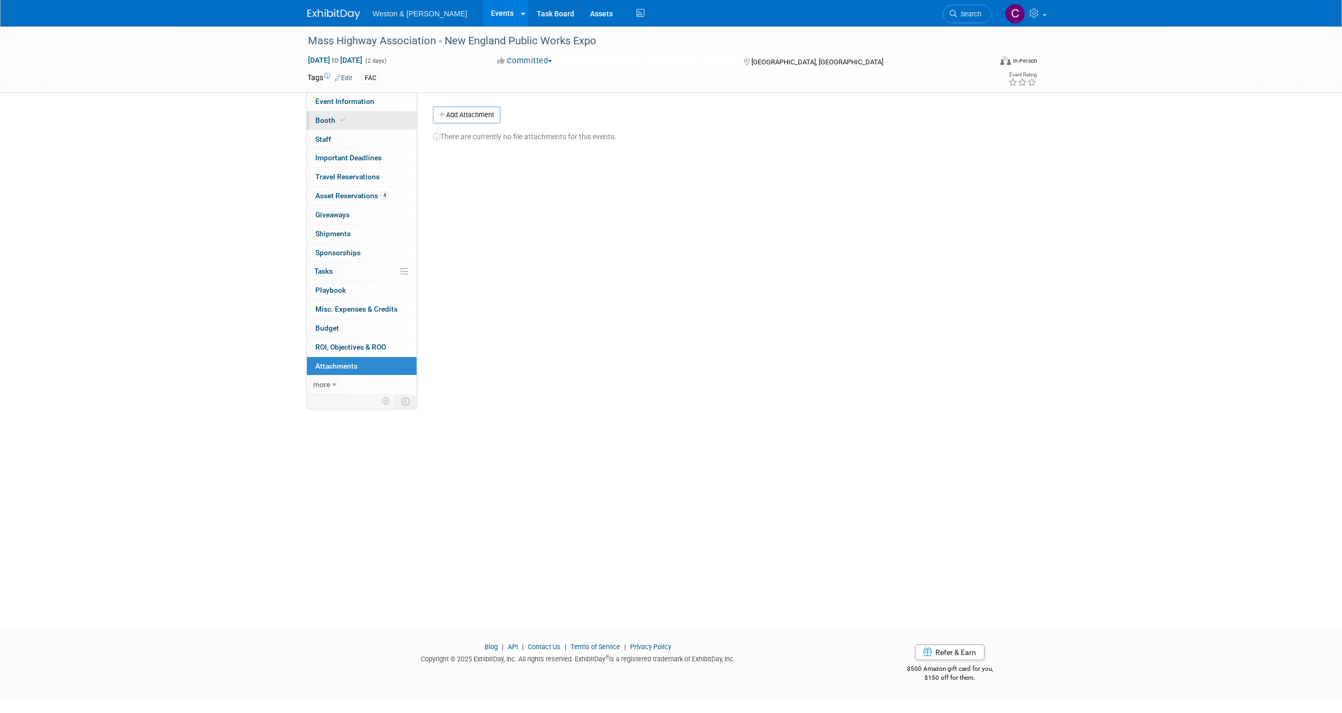
click at [323, 120] on span "Booth" at bounding box center [331, 120] width 32 height 8
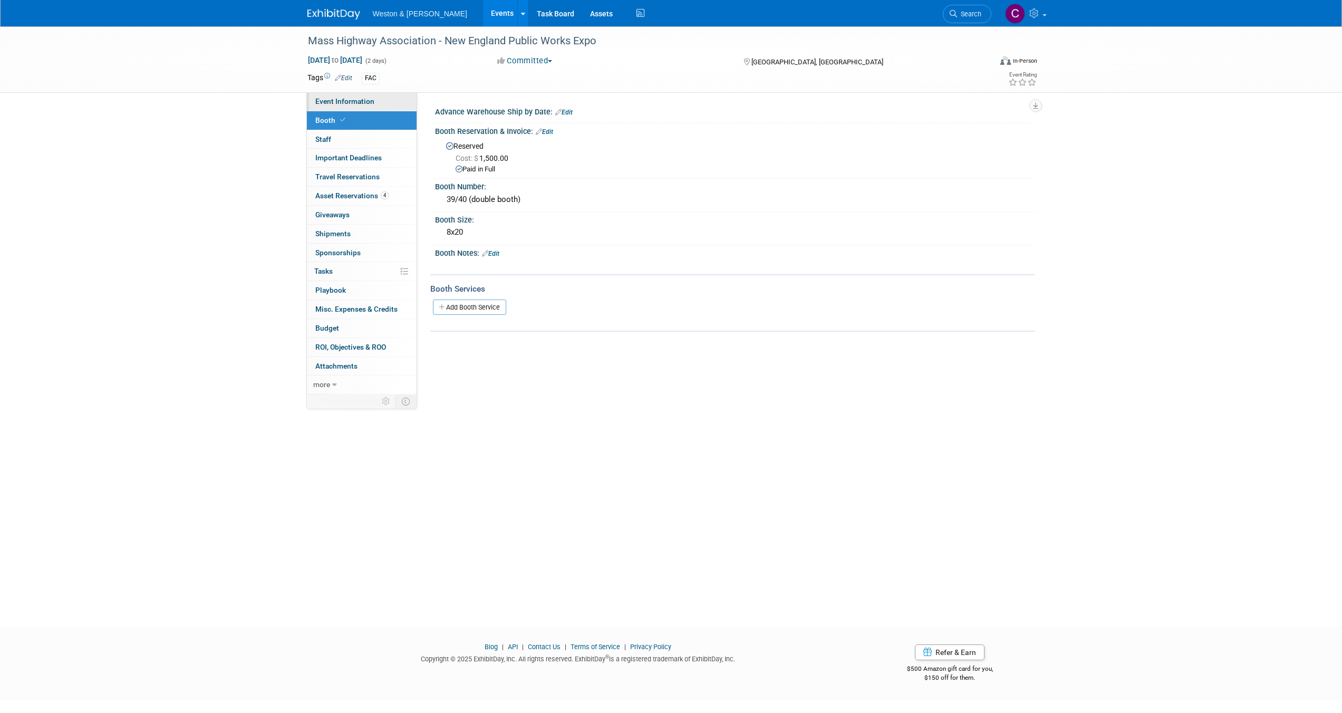
click at [331, 99] on span "Event Information" at bounding box center [344, 101] width 59 height 8
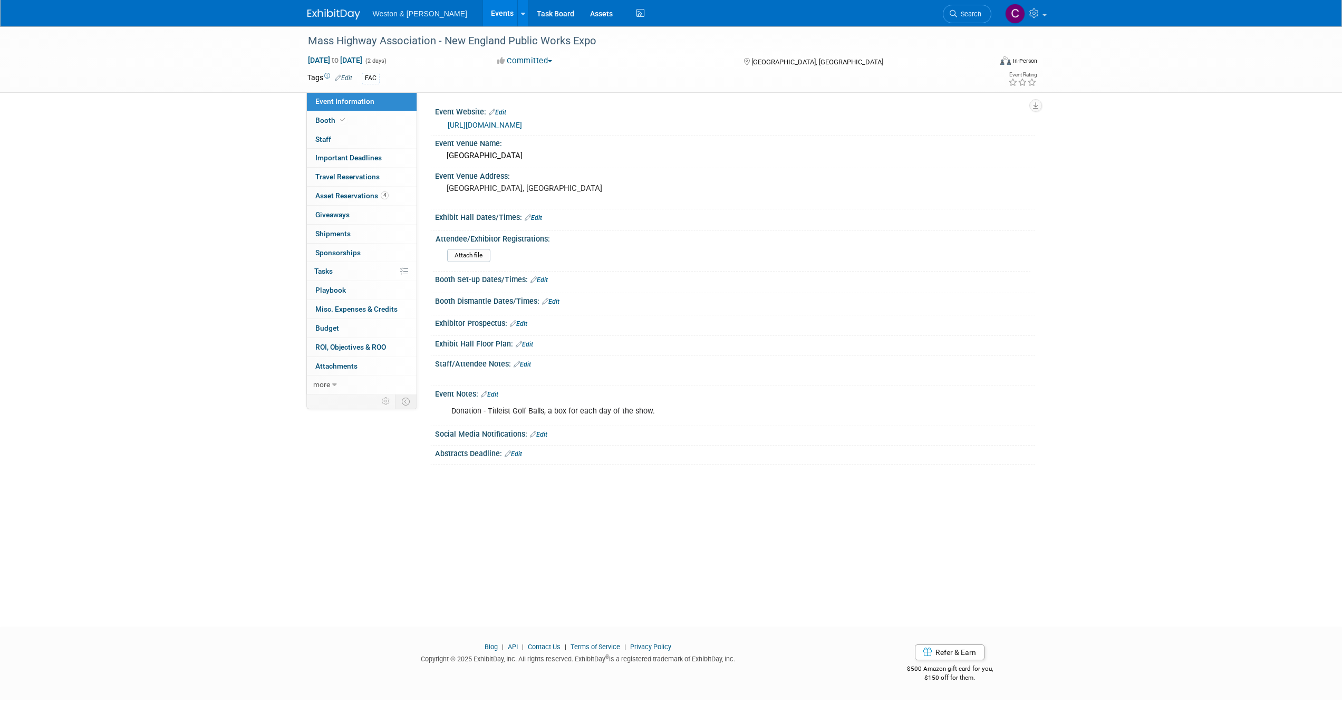
click at [522, 123] on link "https://nepublicworksexpo.org/index.php#about" at bounding box center [485, 125] width 74 height 8
click at [366, 118] on link "Booth" at bounding box center [362, 120] width 110 height 18
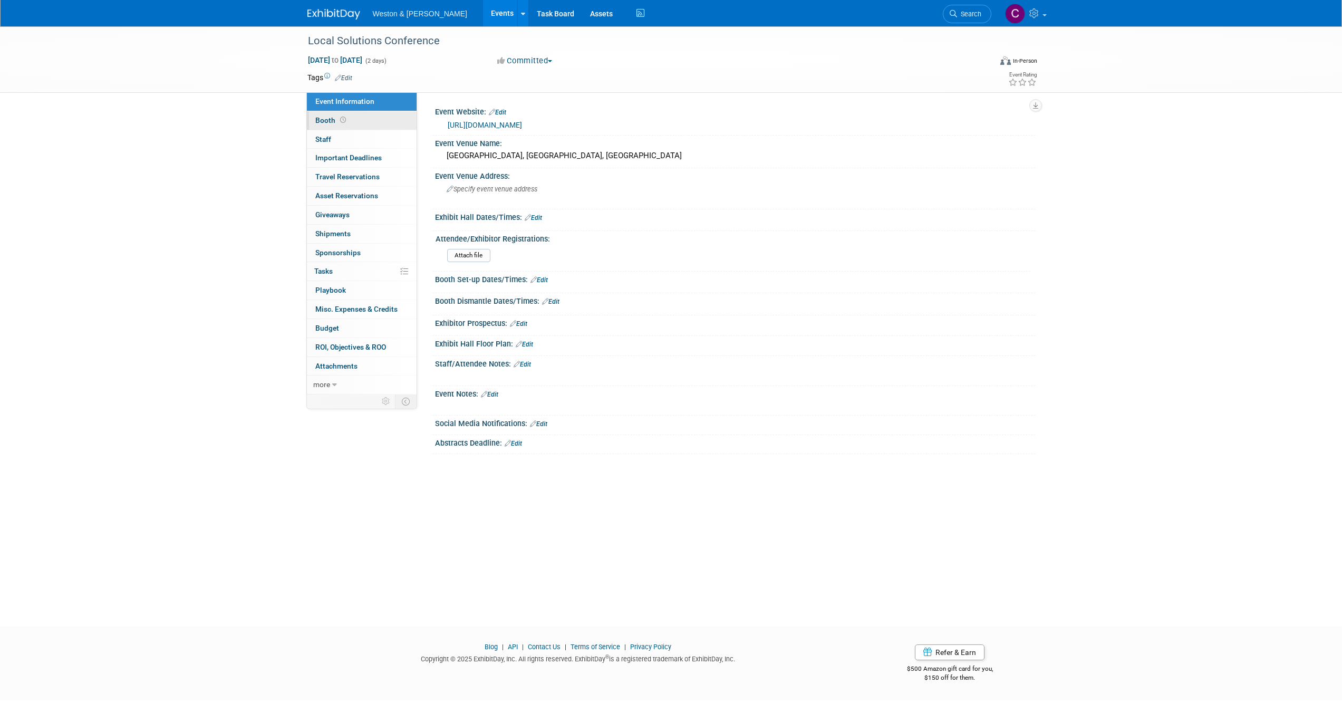
click at [359, 118] on link "Booth" at bounding box center [362, 120] width 110 height 18
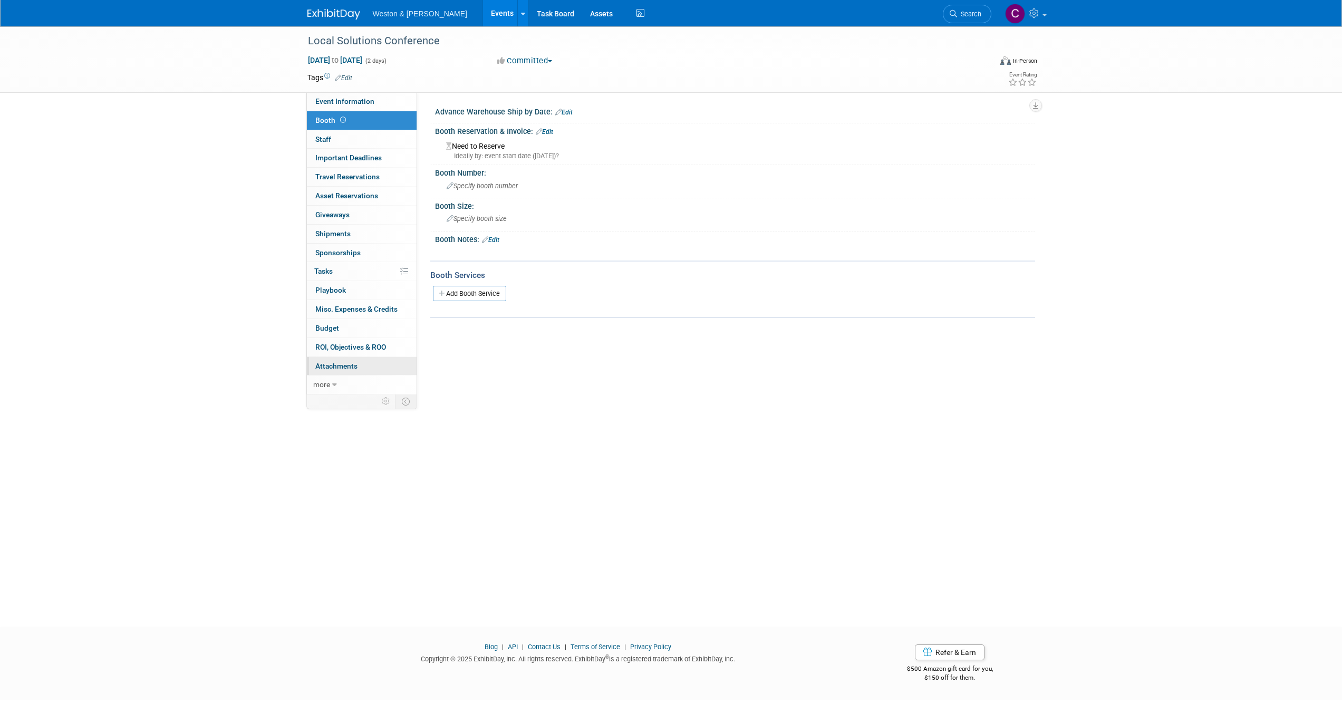
click at [358, 362] on link "0 Attachments 0" at bounding box center [362, 366] width 110 height 18
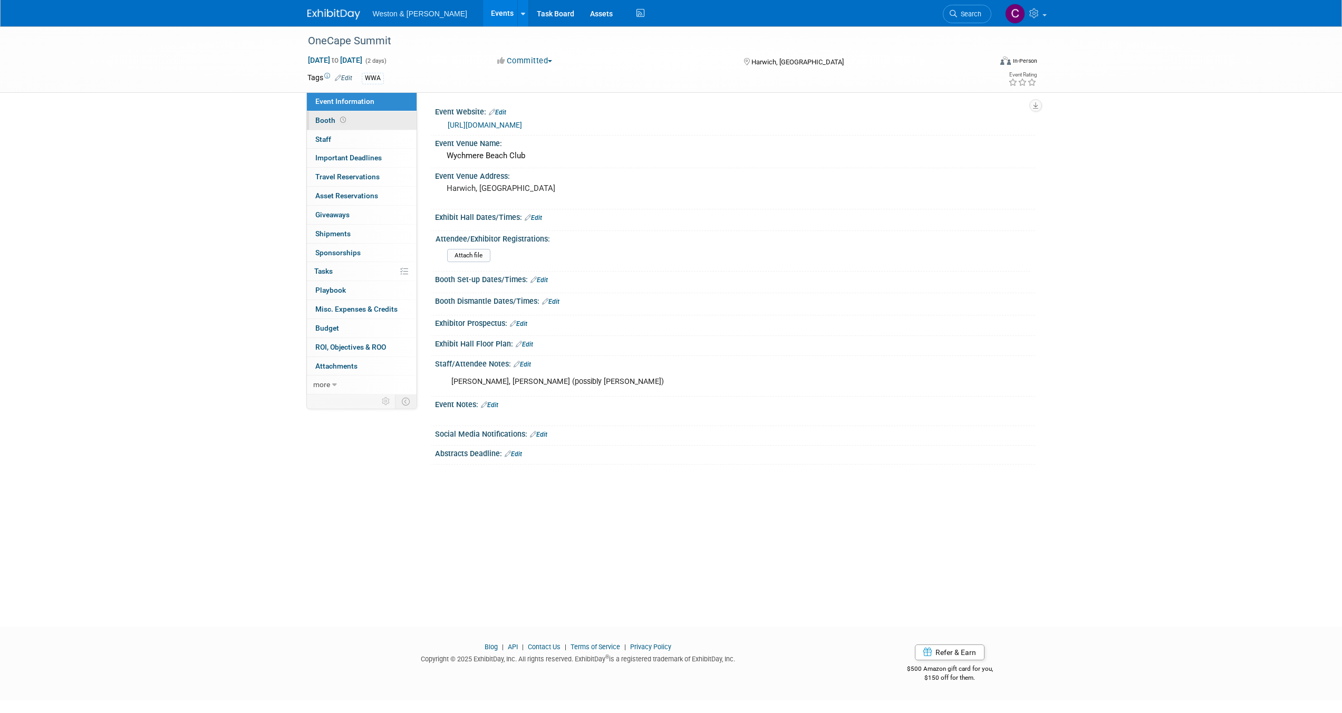
click at [319, 119] on span "Booth" at bounding box center [331, 120] width 33 height 8
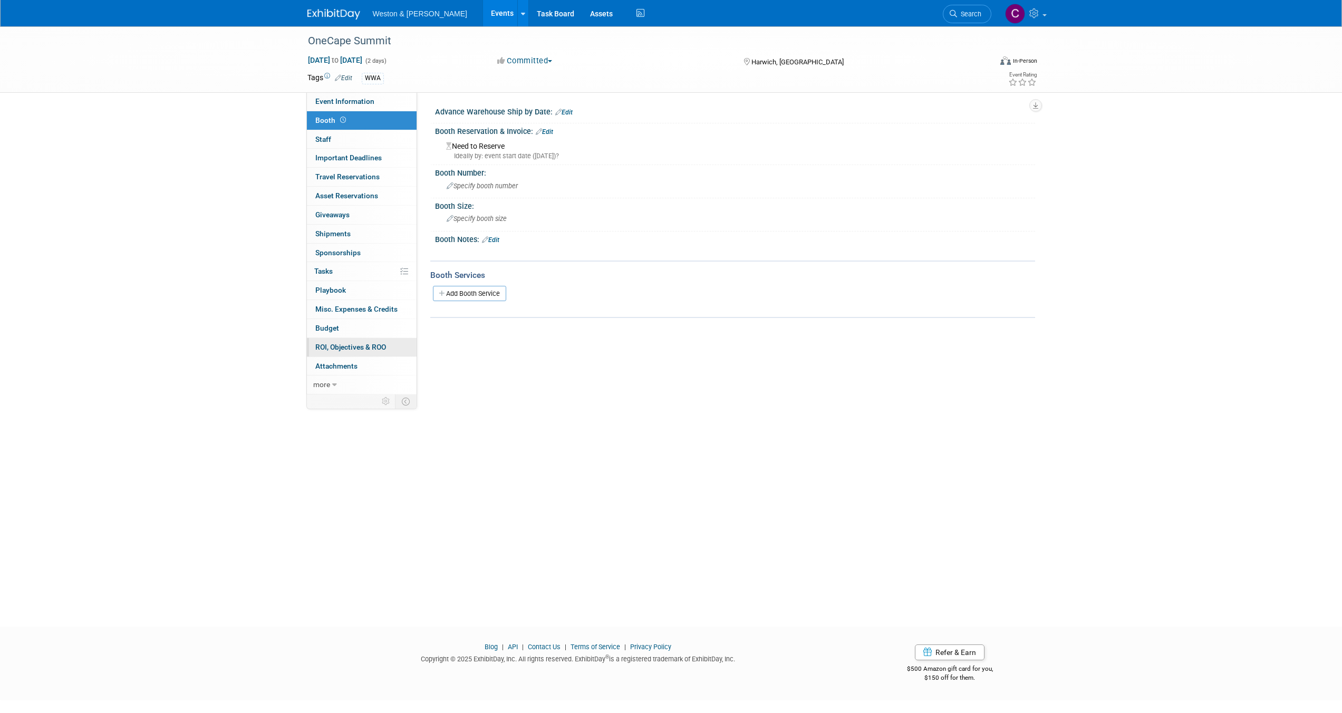
click at [348, 342] on link "0 ROI, Objectives & ROO 0" at bounding box center [362, 347] width 110 height 18
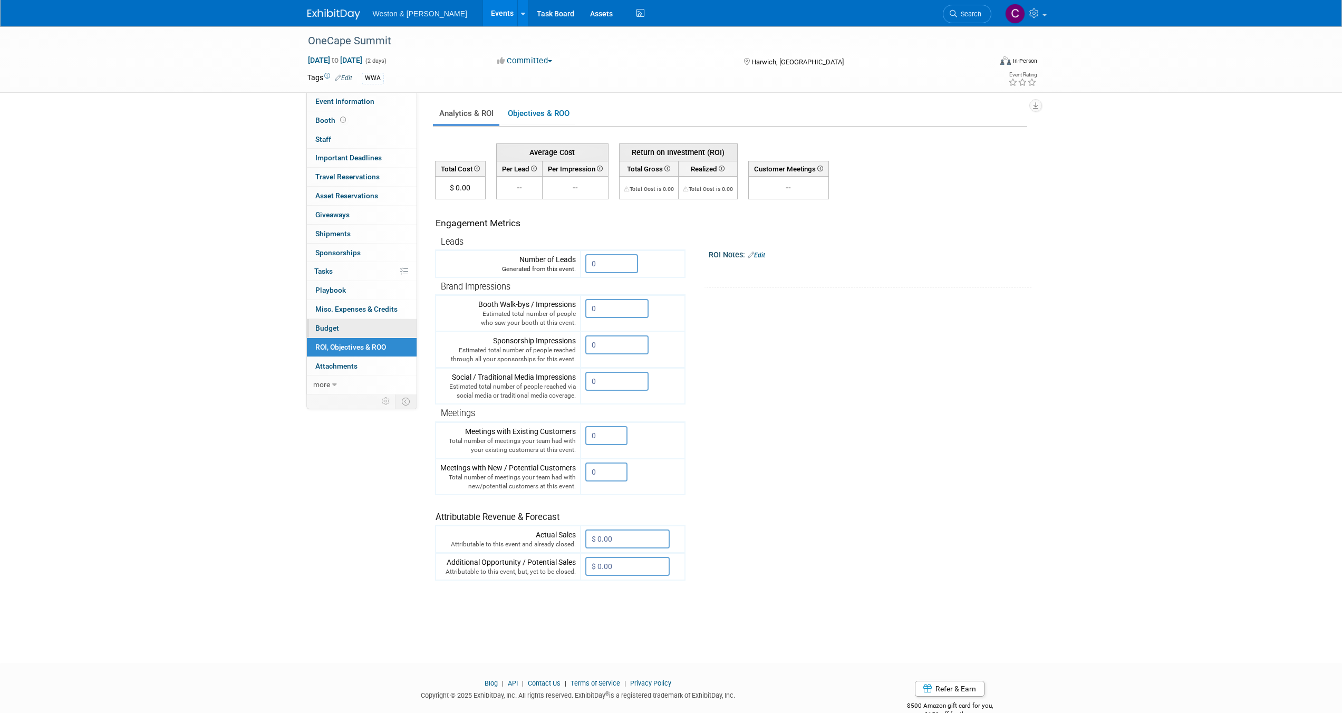
click at [336, 329] on span "Budget" at bounding box center [327, 328] width 24 height 8
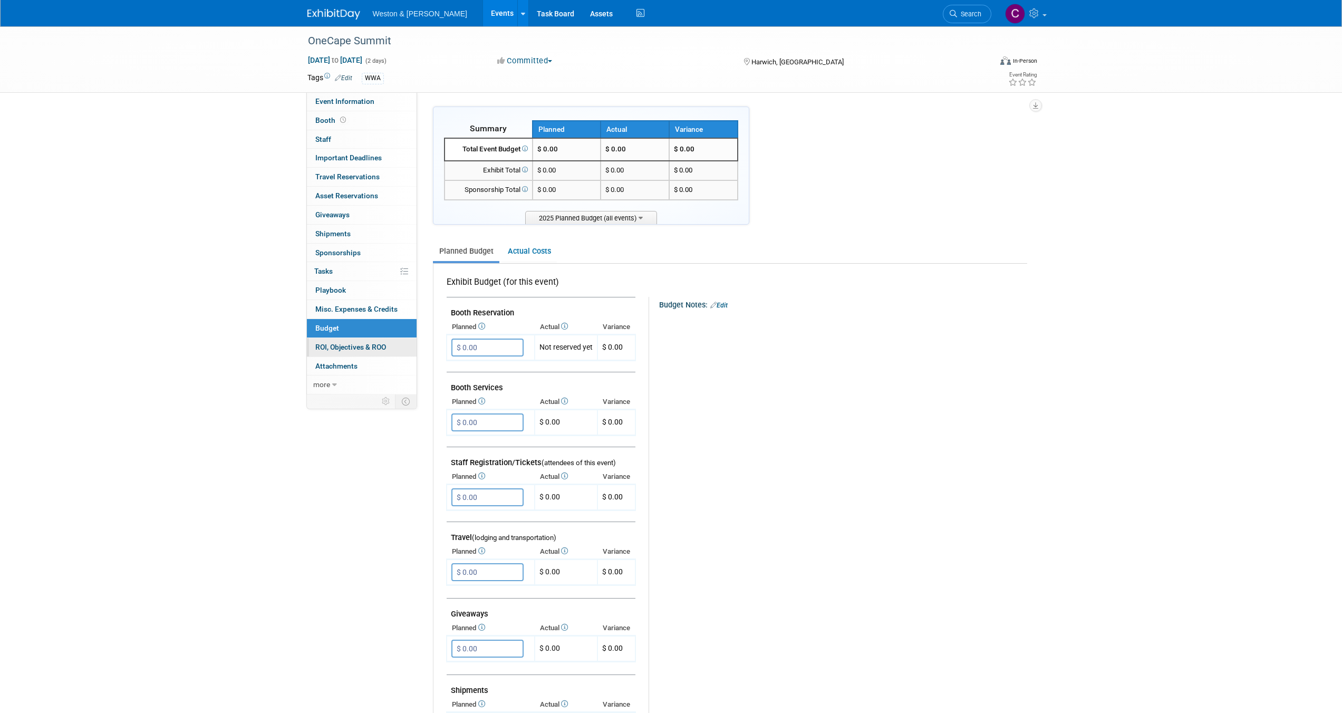
click at [341, 346] on span "ROI, Objectives & ROO 0" at bounding box center [350, 347] width 71 height 8
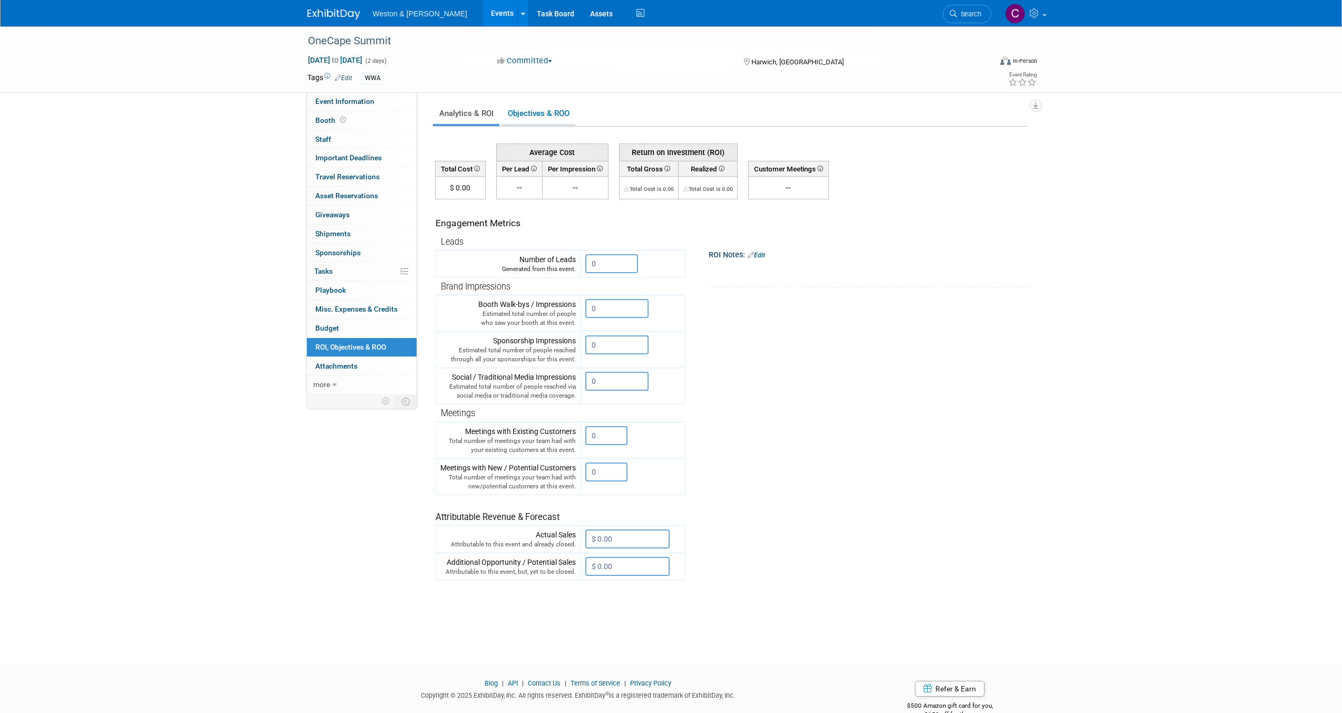
click at [544, 113] on link "Objectives & ROO 0" at bounding box center [538, 113] width 74 height 21
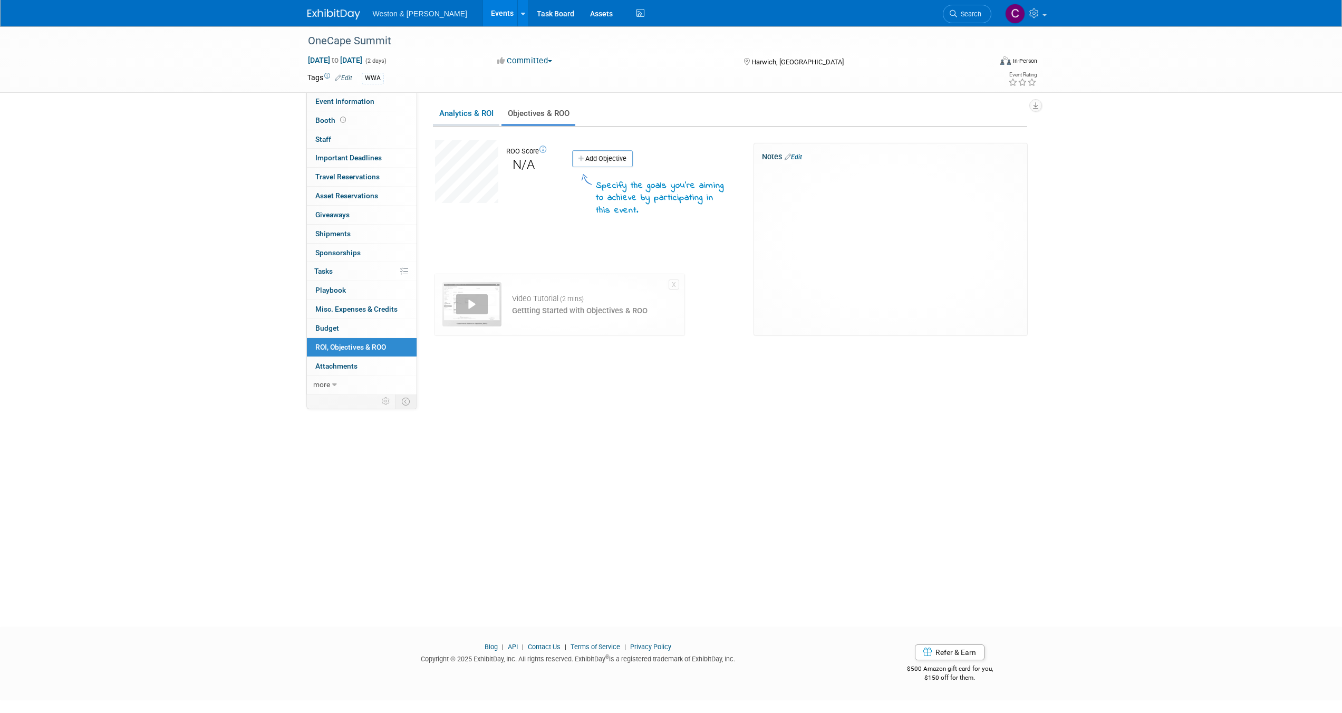
click at [474, 113] on link "Analytics & ROI" at bounding box center [466, 113] width 66 height 21
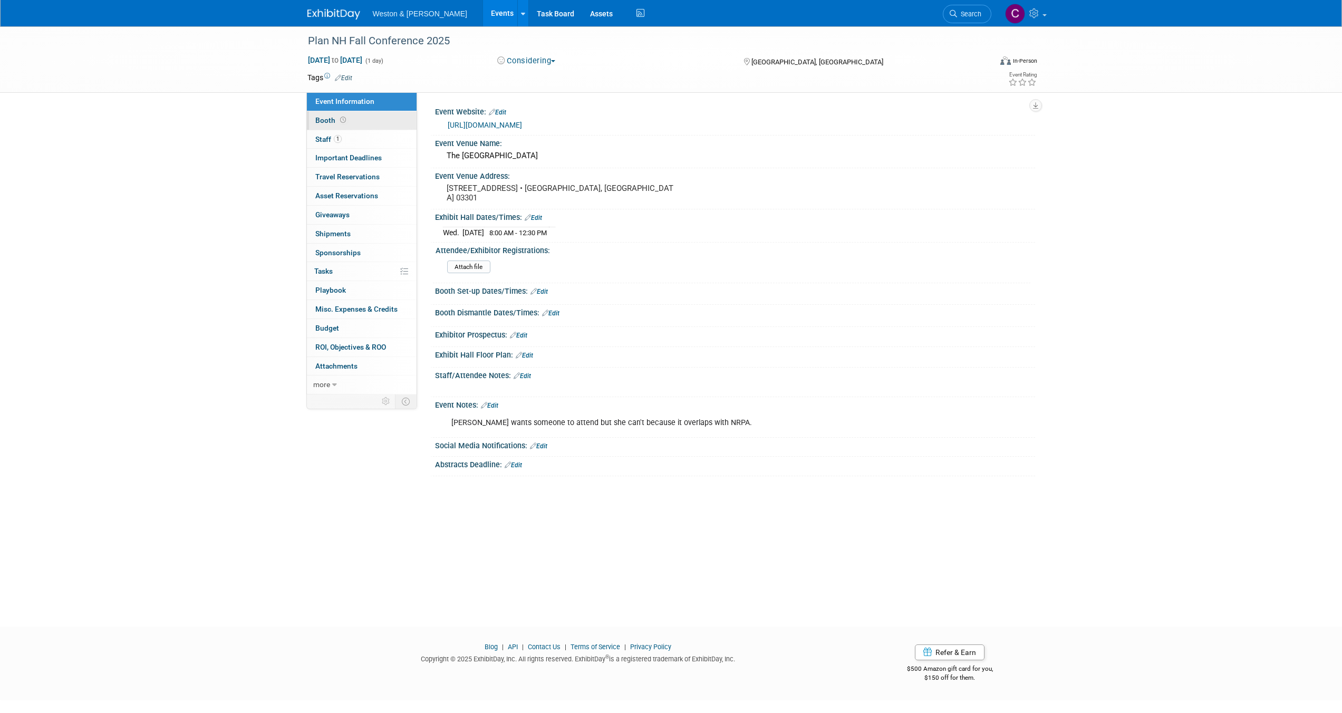
click at [317, 119] on span "Booth" at bounding box center [331, 120] width 33 height 8
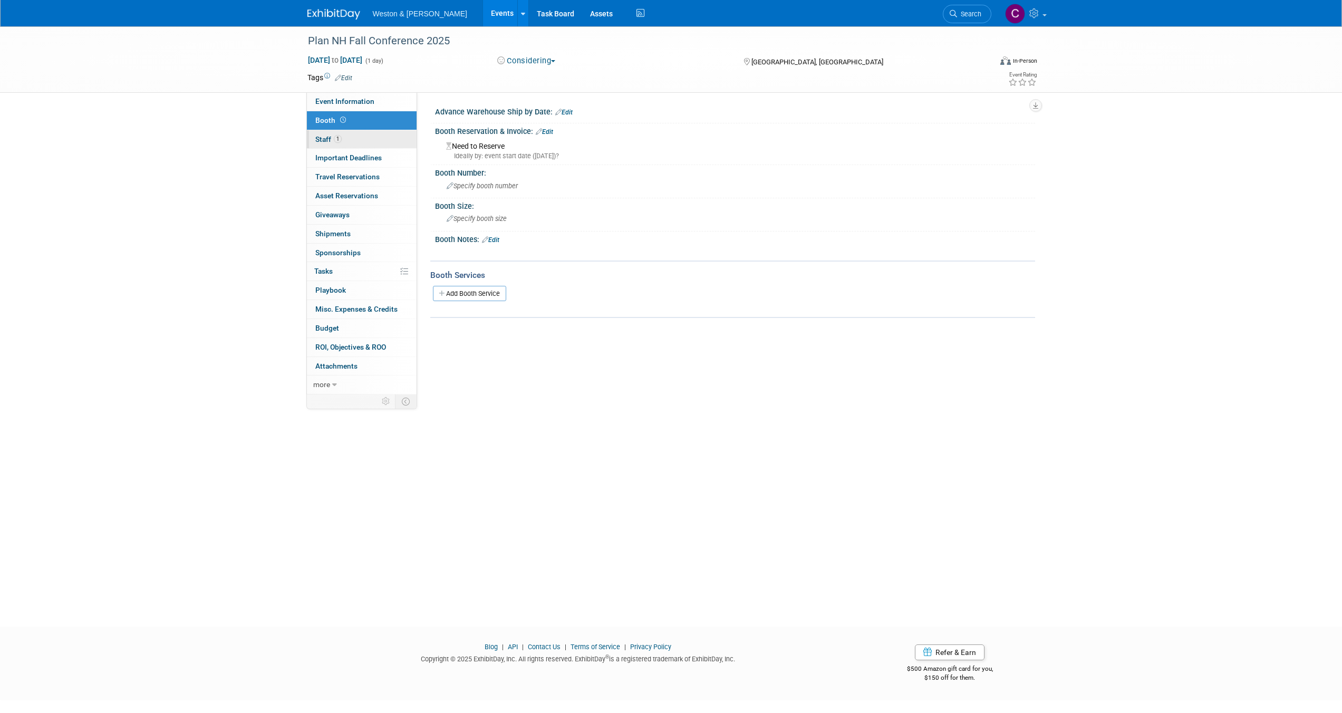
click at [324, 136] on span "Staff 1" at bounding box center [328, 139] width 26 height 8
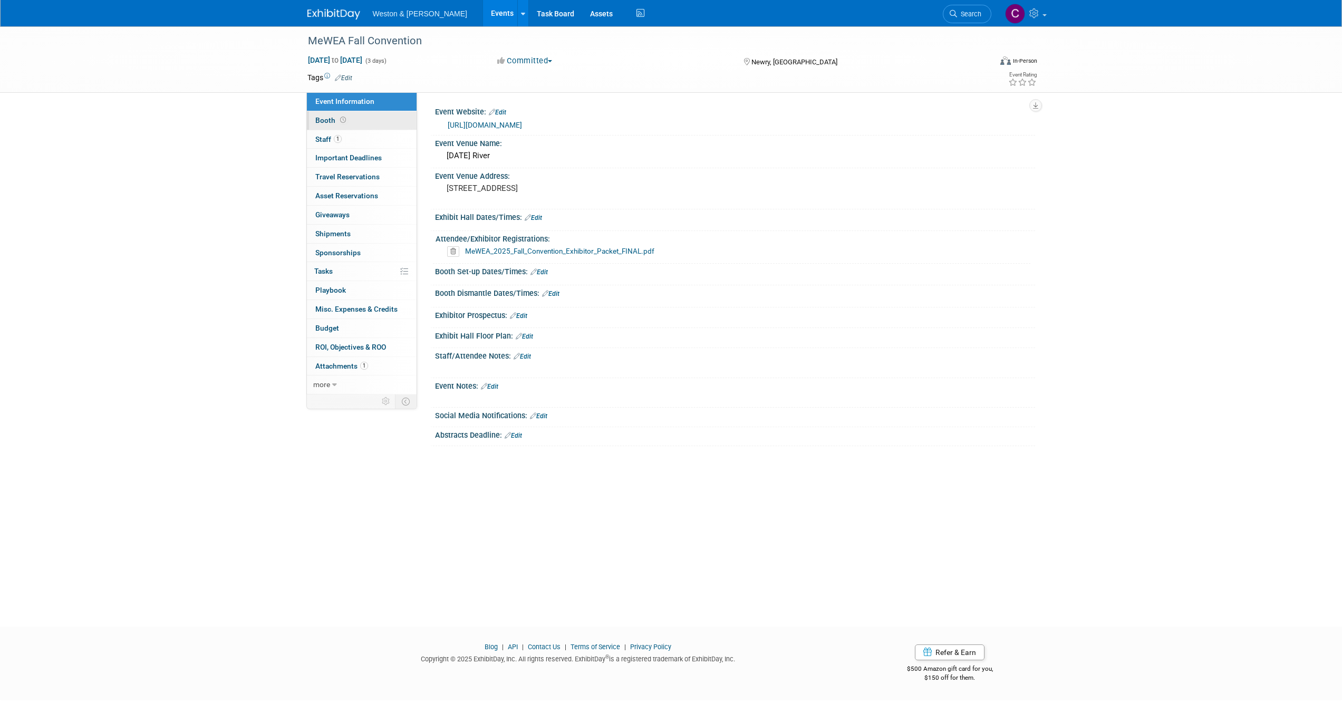
click at [368, 122] on link "Booth" at bounding box center [362, 120] width 110 height 18
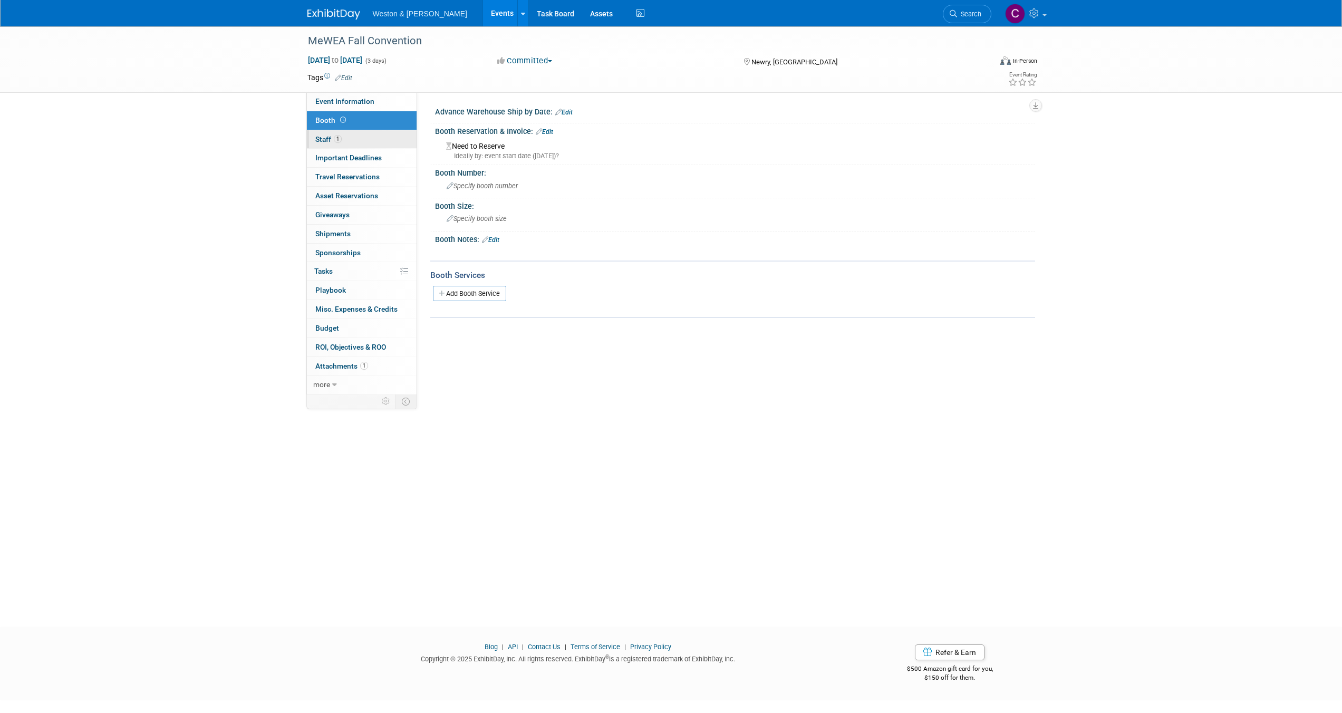
click at [370, 131] on link "1 Staff 1" at bounding box center [362, 139] width 110 height 18
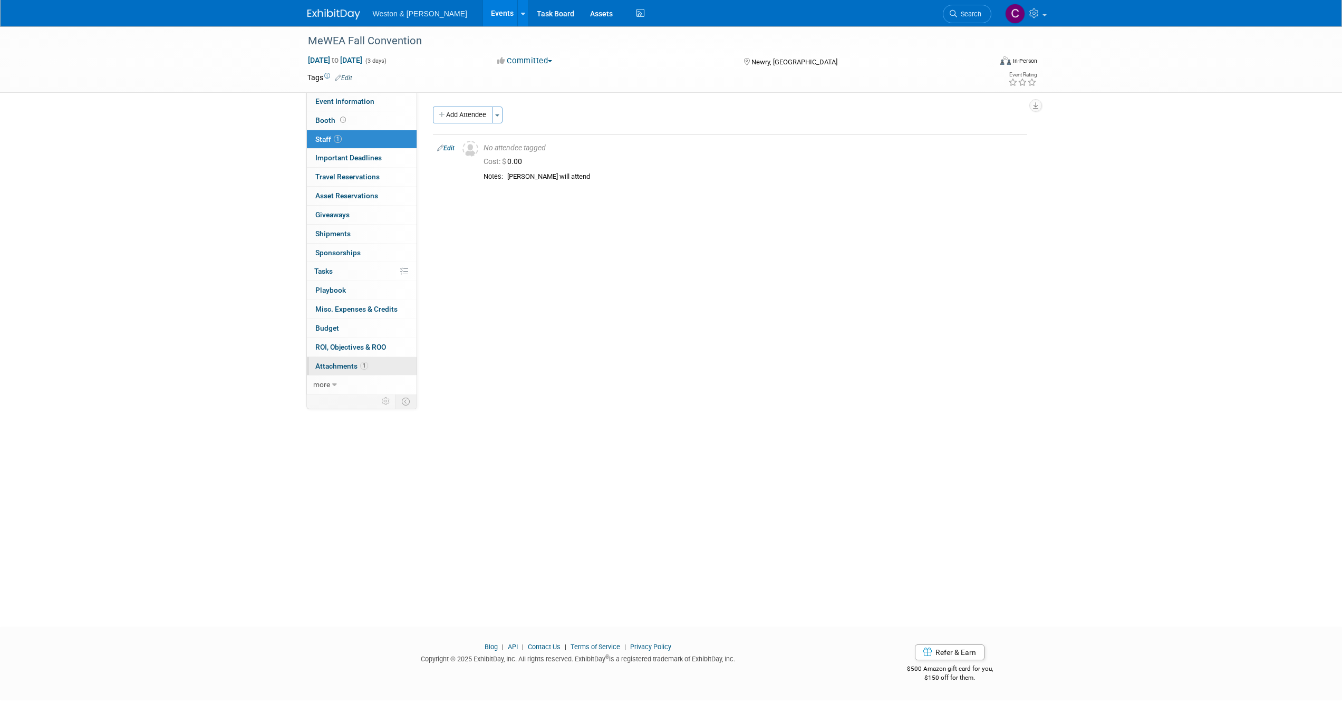
click at [345, 366] on span "Attachments 1" at bounding box center [341, 366] width 53 height 8
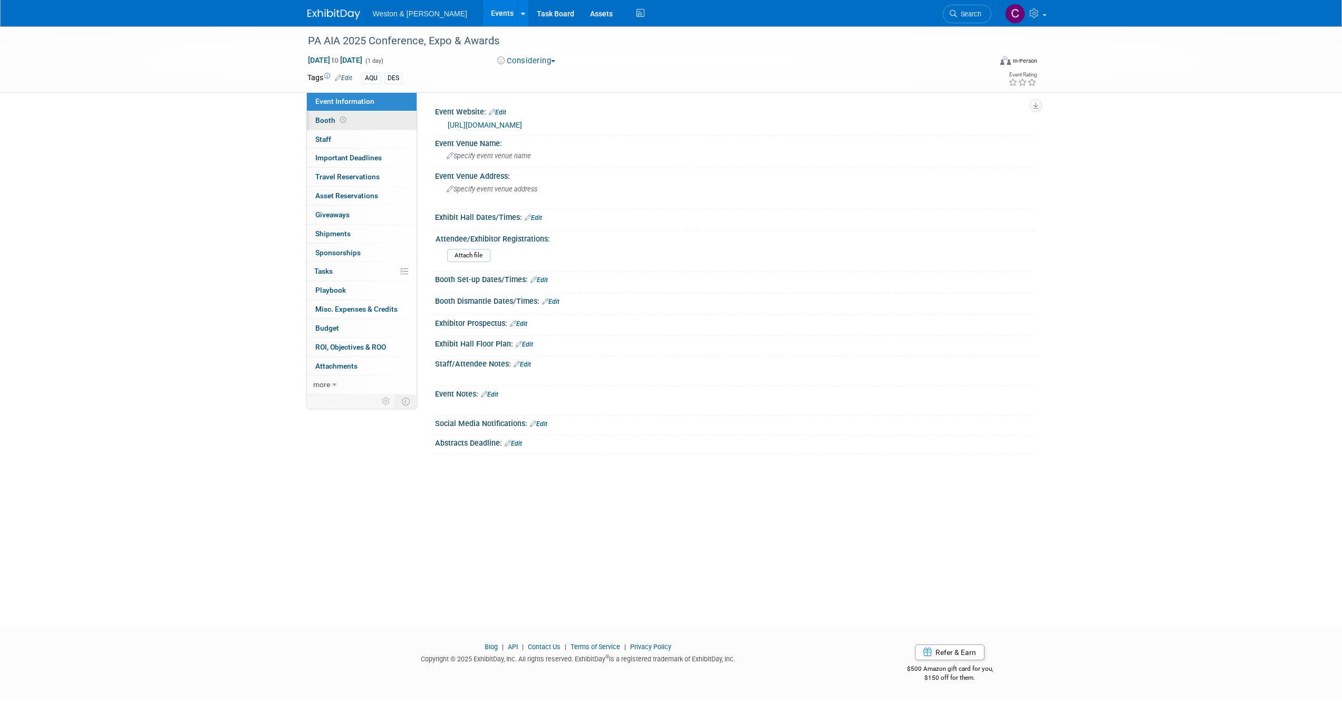
click at [357, 122] on link "Booth" at bounding box center [362, 120] width 110 height 18
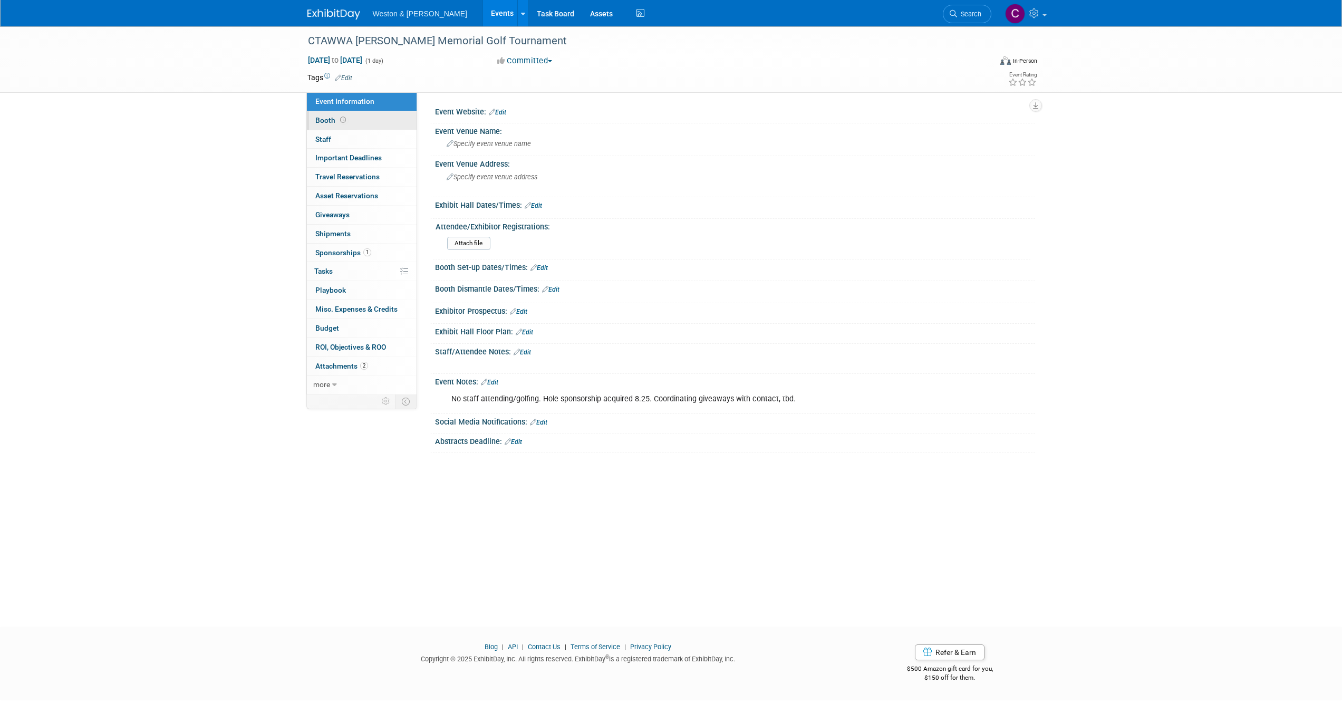
click at [324, 117] on span "Booth" at bounding box center [331, 120] width 33 height 8
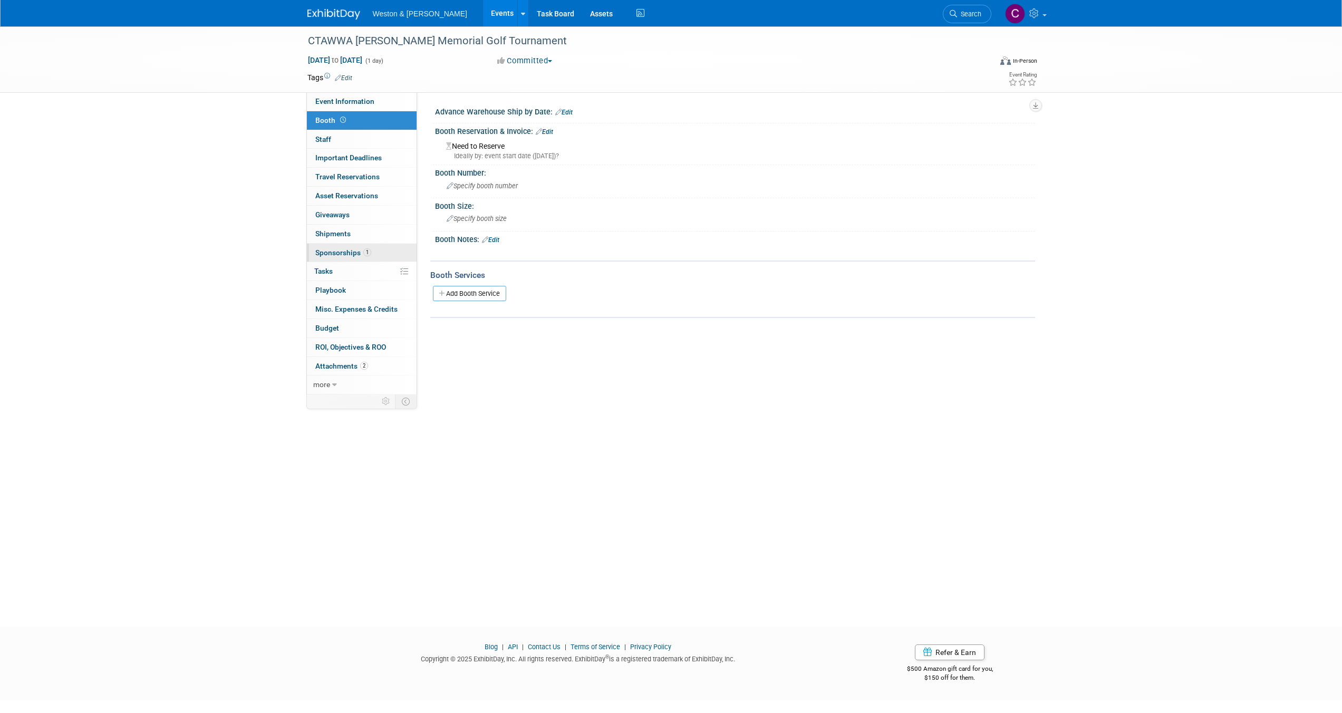
click at [319, 250] on span "Sponsorships 1" at bounding box center [343, 252] width 56 height 8
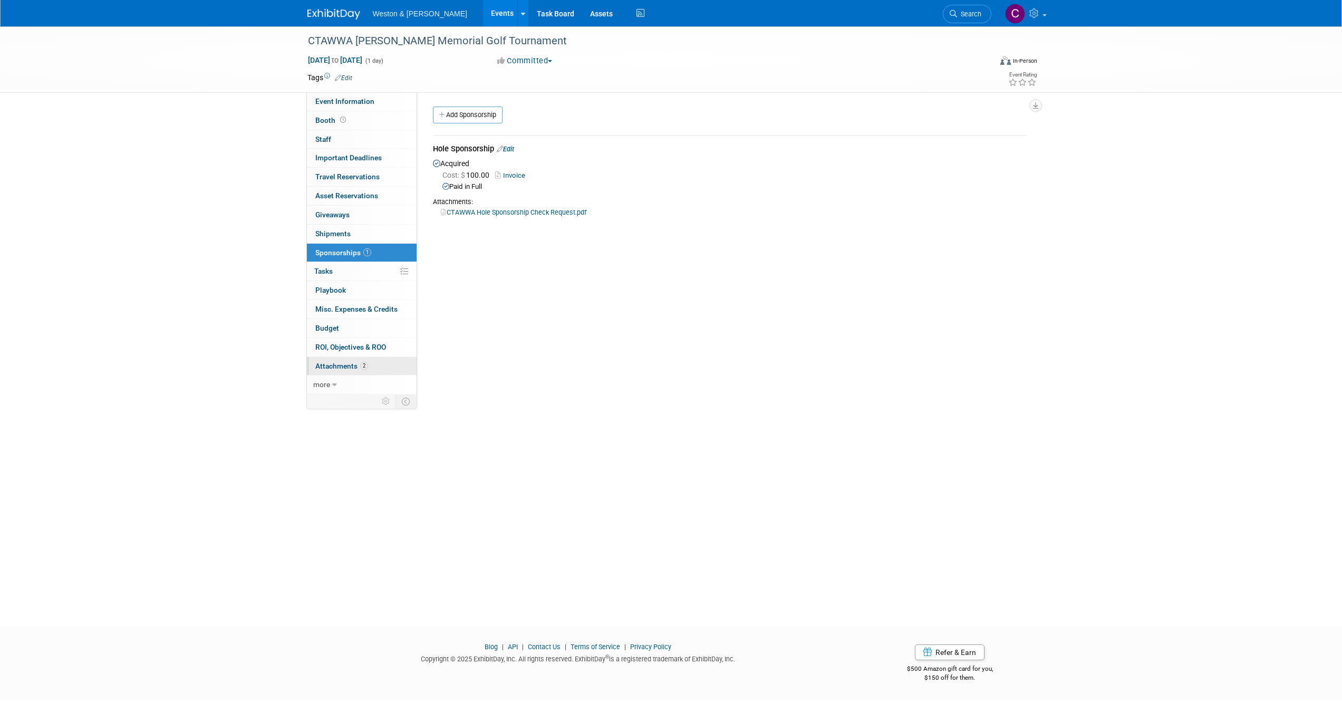
click at [337, 363] on span "Attachments 2" at bounding box center [341, 366] width 53 height 8
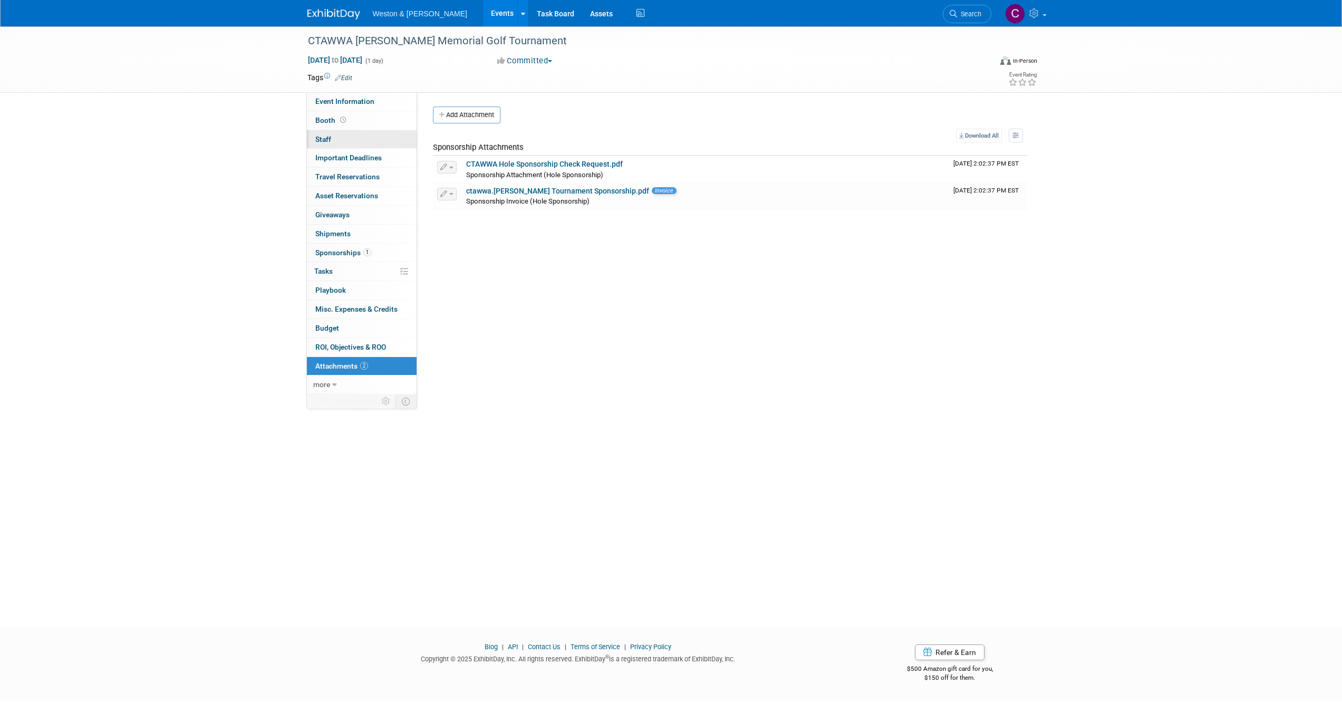
click at [333, 138] on link "0 Staff 0" at bounding box center [362, 139] width 110 height 18
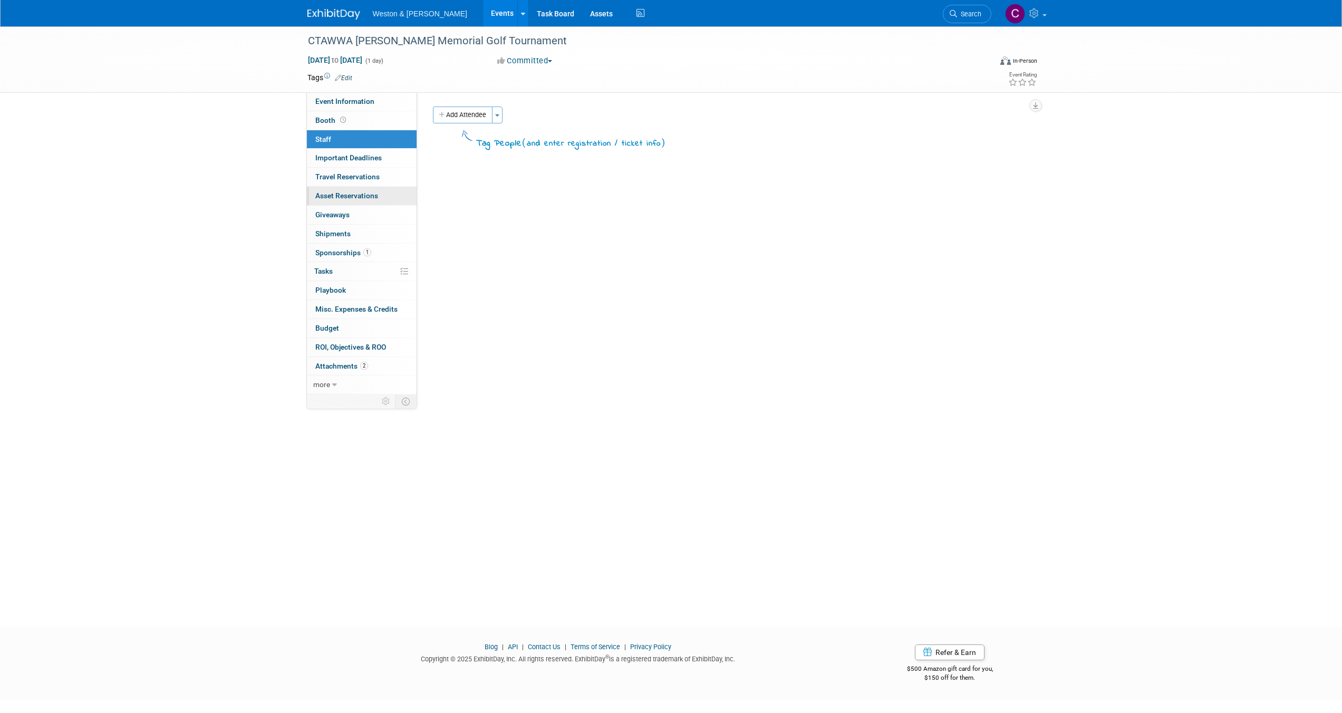
click at [332, 193] on span "Asset Reservations 0" at bounding box center [346, 195] width 63 height 8
